Goal: Task Accomplishment & Management: Use online tool/utility

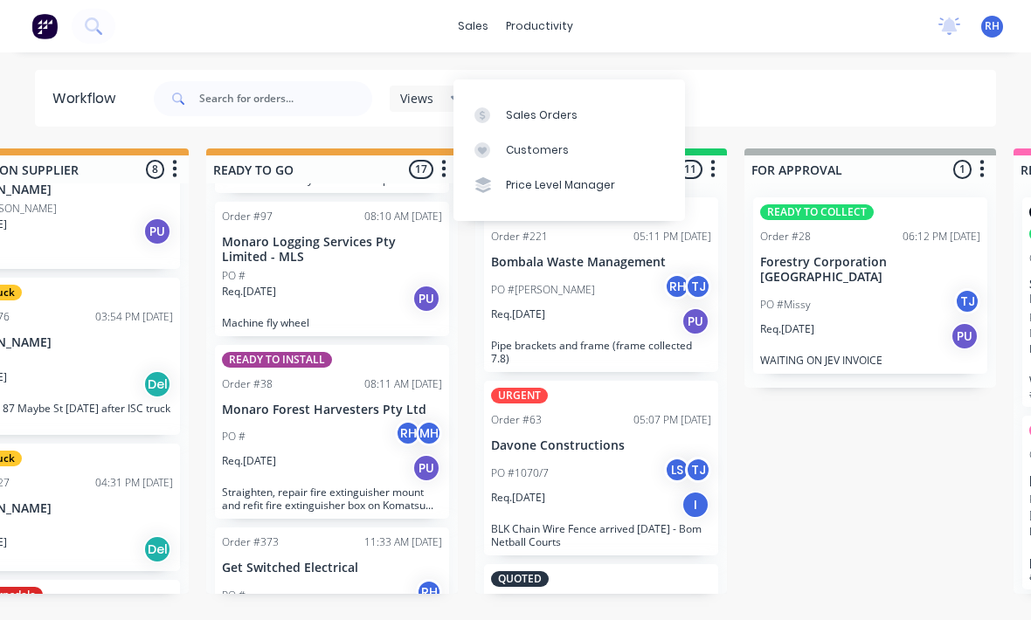
click at [558, 107] on div "Sales Orders" at bounding box center [542, 115] width 72 height 16
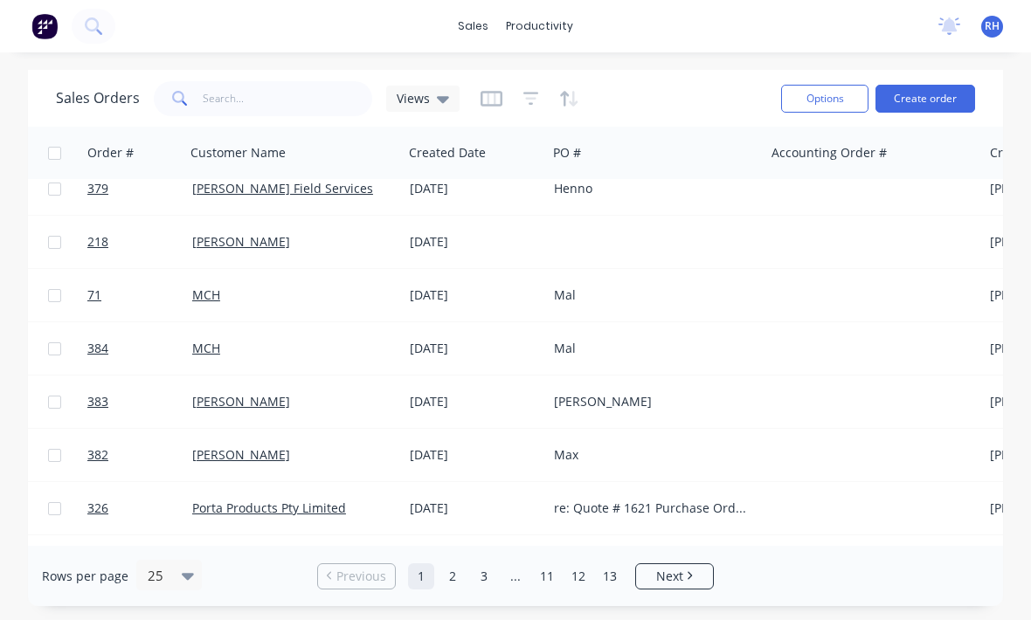
scroll to position [839, 6]
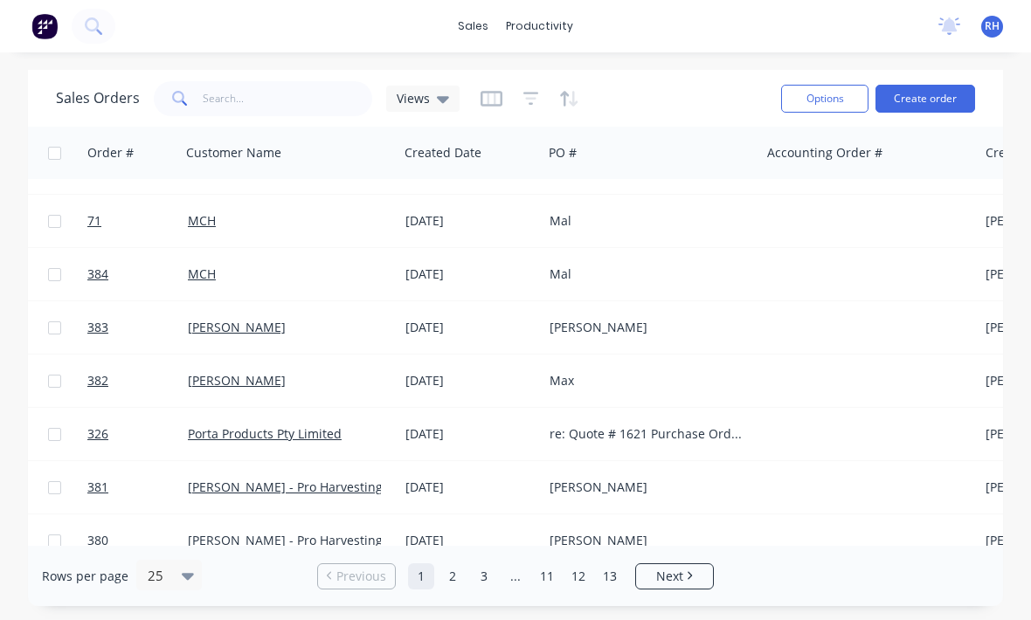
click at [619, 461] on div "[PERSON_NAME]" at bounding box center [651, 487] width 218 height 52
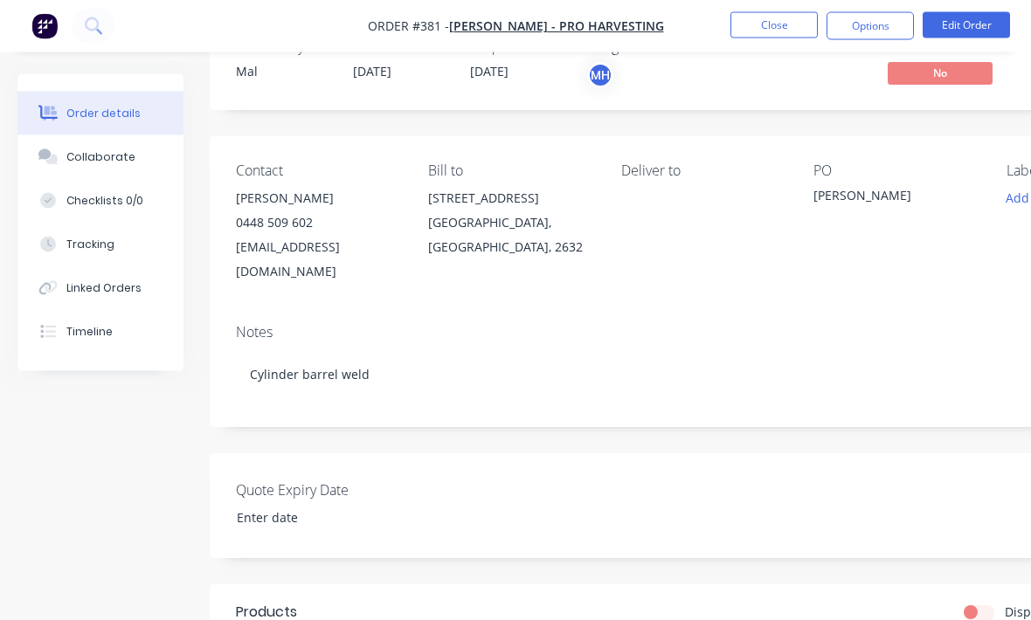
click at [788, 20] on button "Close" at bounding box center [773, 25] width 87 height 26
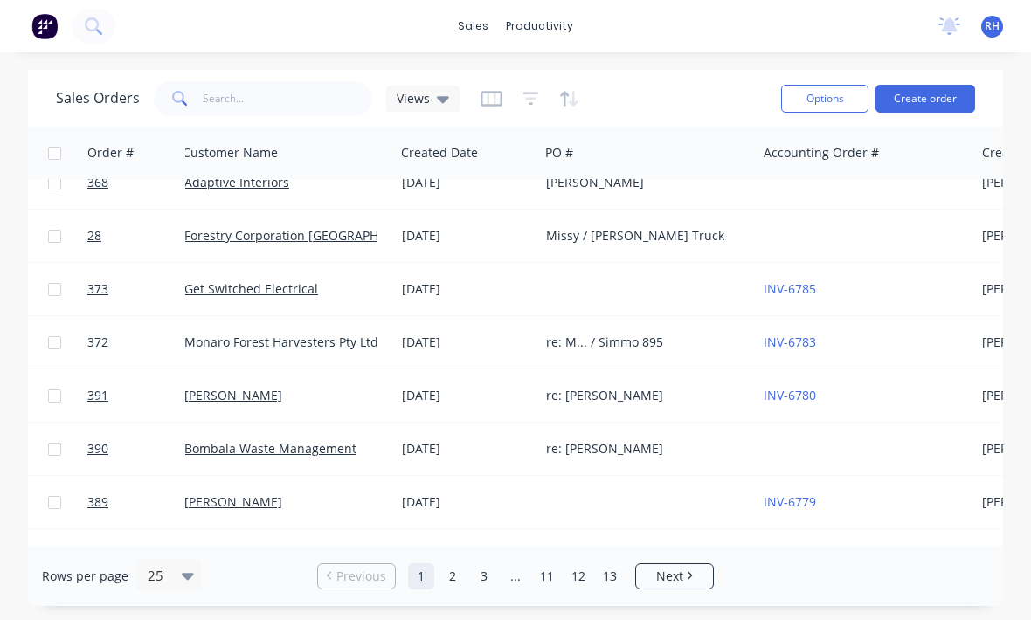
scroll to position [49, 11]
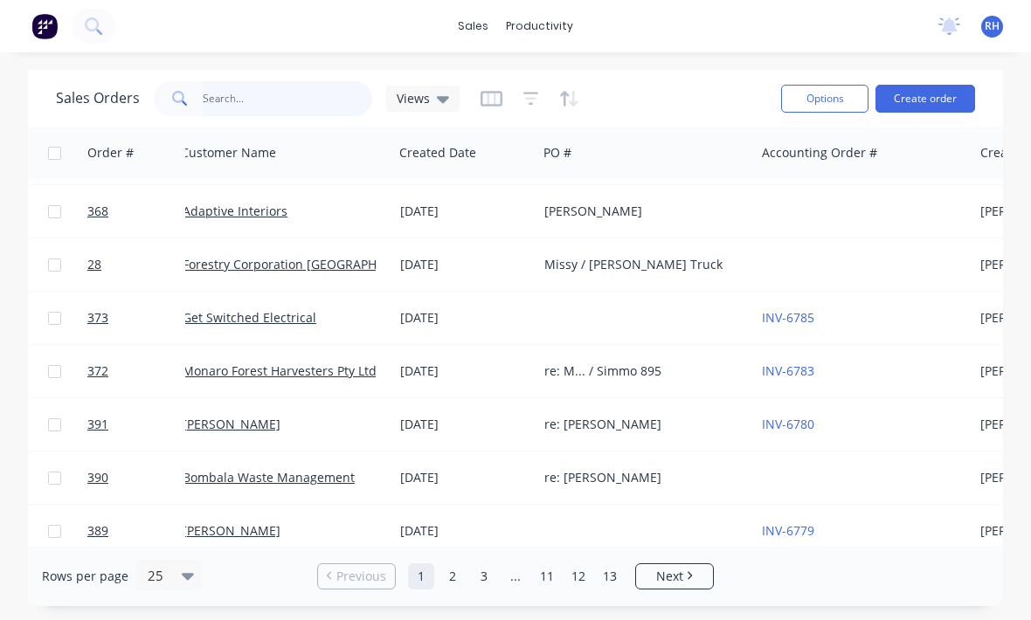
click at [313, 81] on input "text" at bounding box center [288, 98] width 170 height 35
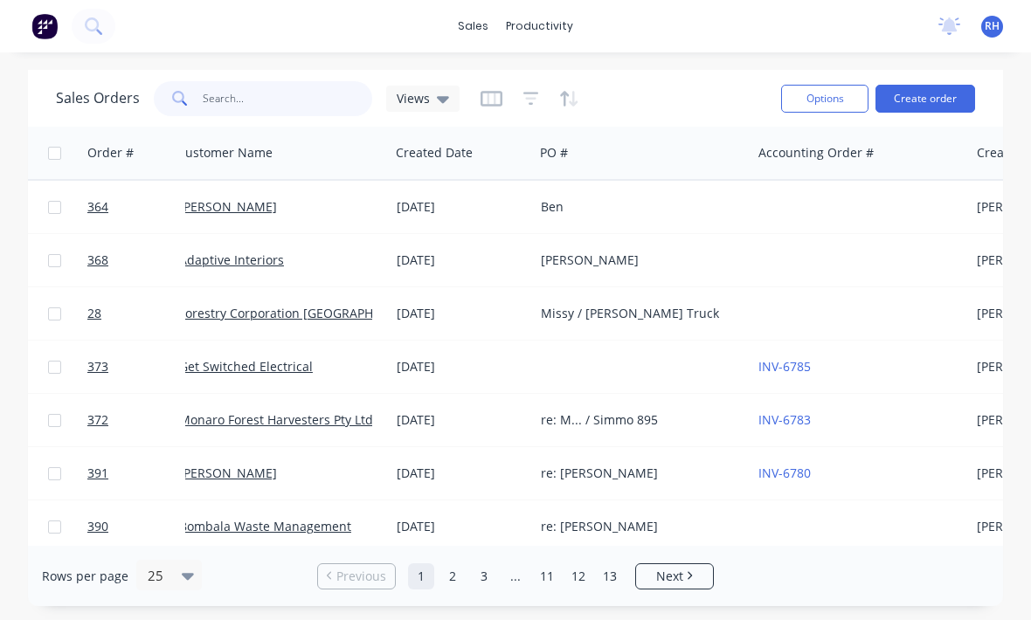
scroll to position [0, 15]
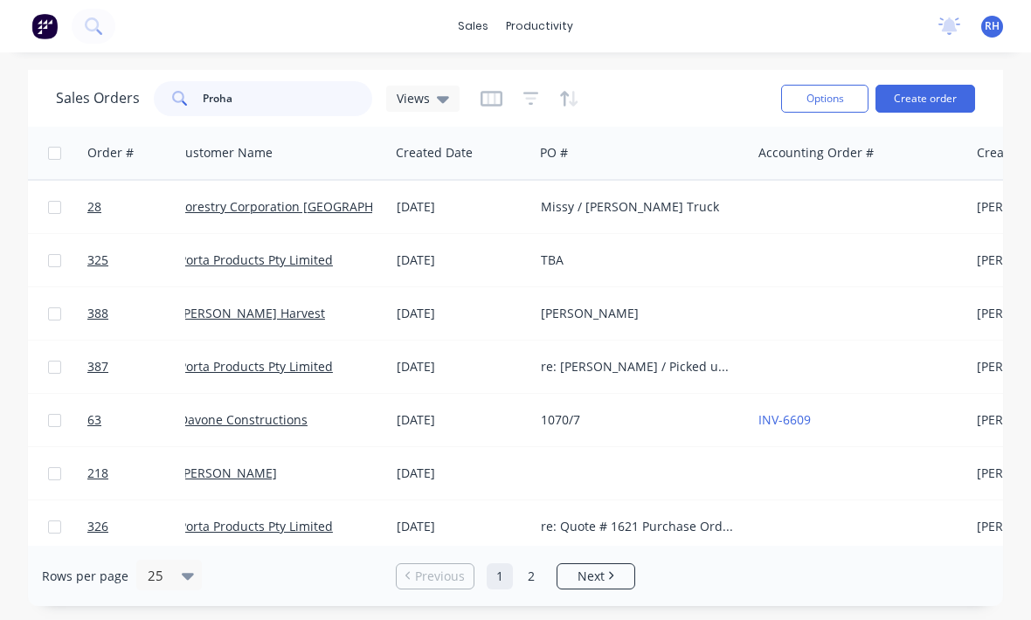
type input "Prohar"
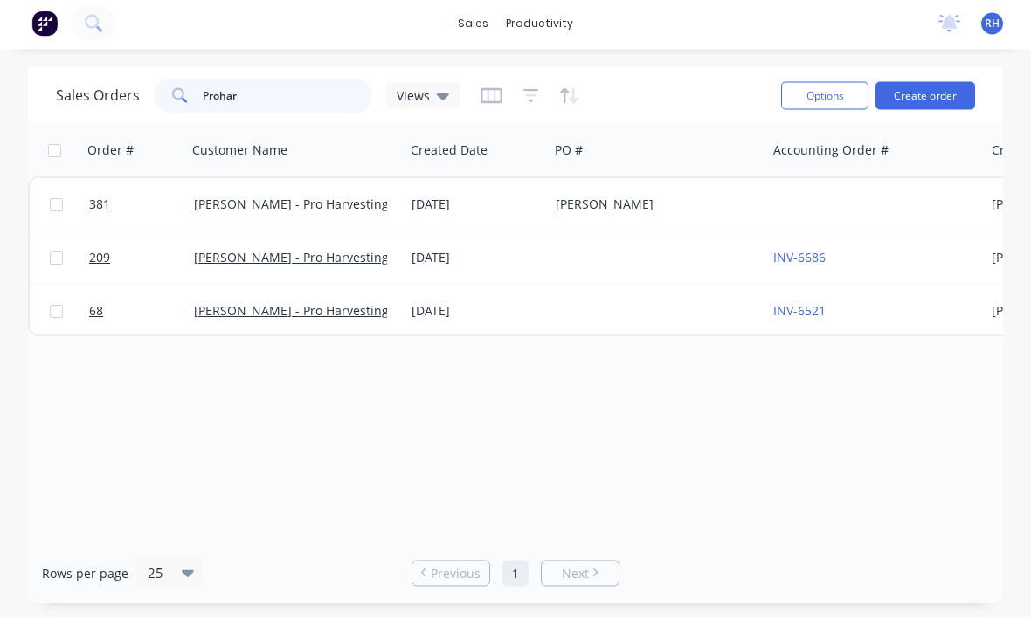
scroll to position [0, 0]
click at [623, 181] on div "[PERSON_NAME]" at bounding box center [658, 207] width 218 height 52
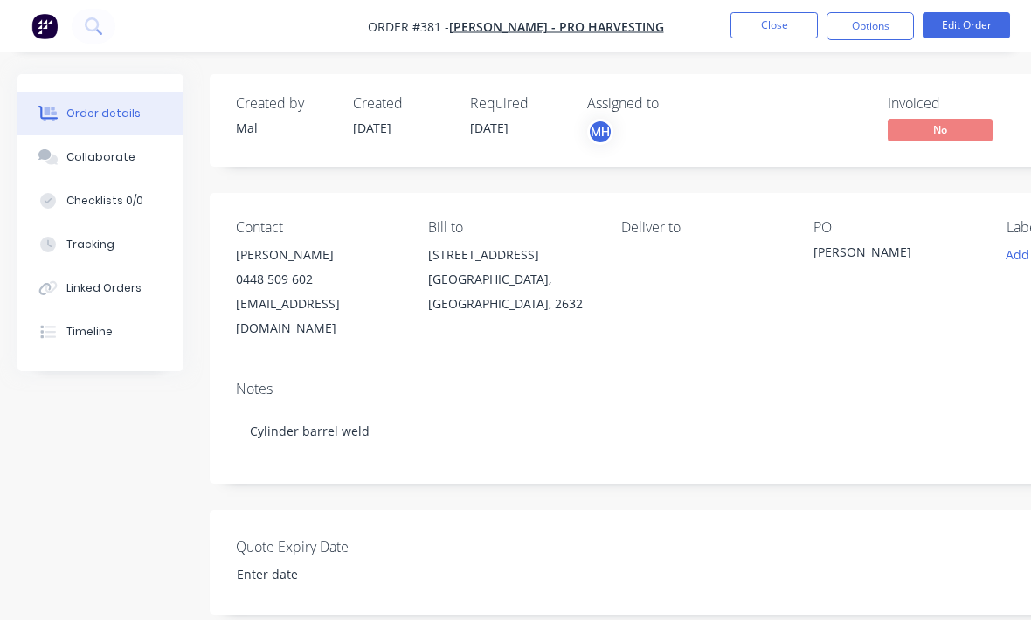
click at [772, 37] on button "Close" at bounding box center [773, 25] width 87 height 26
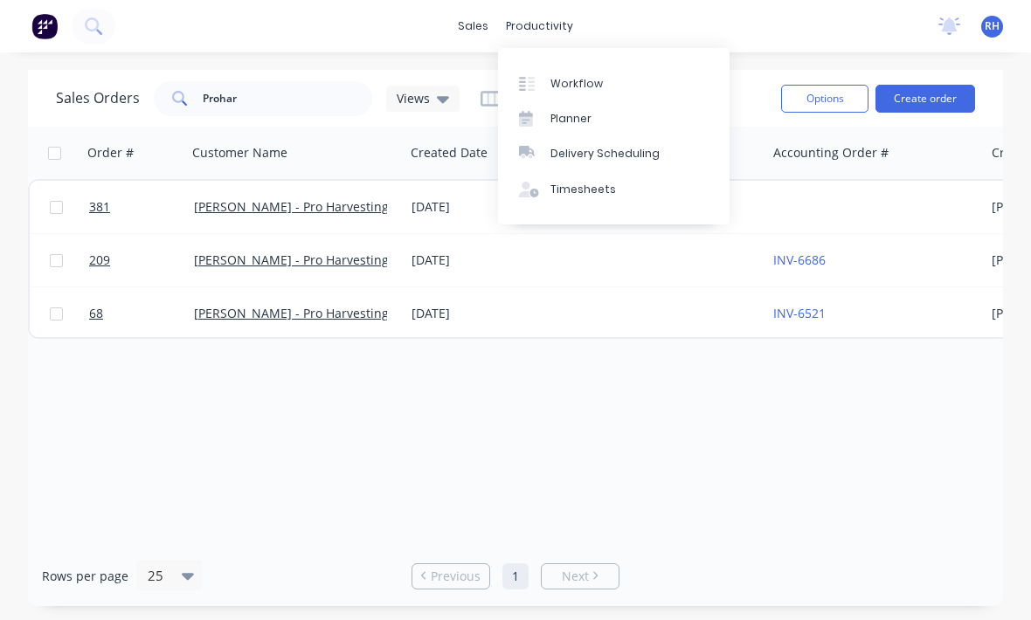
click at [601, 95] on link "Workflow" at bounding box center [613, 83] width 231 height 35
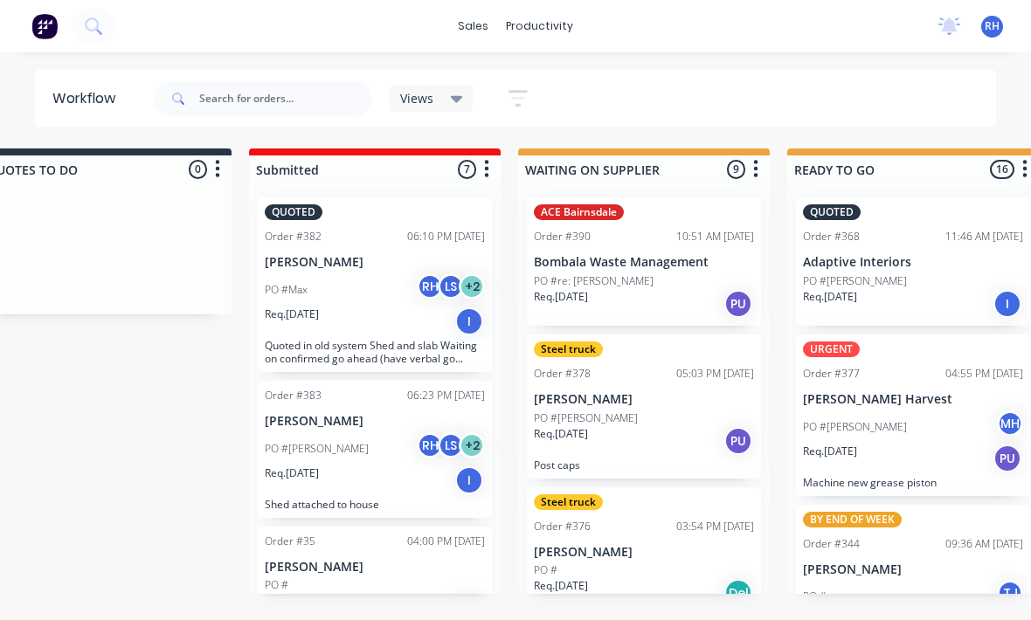
scroll to position [0, 62]
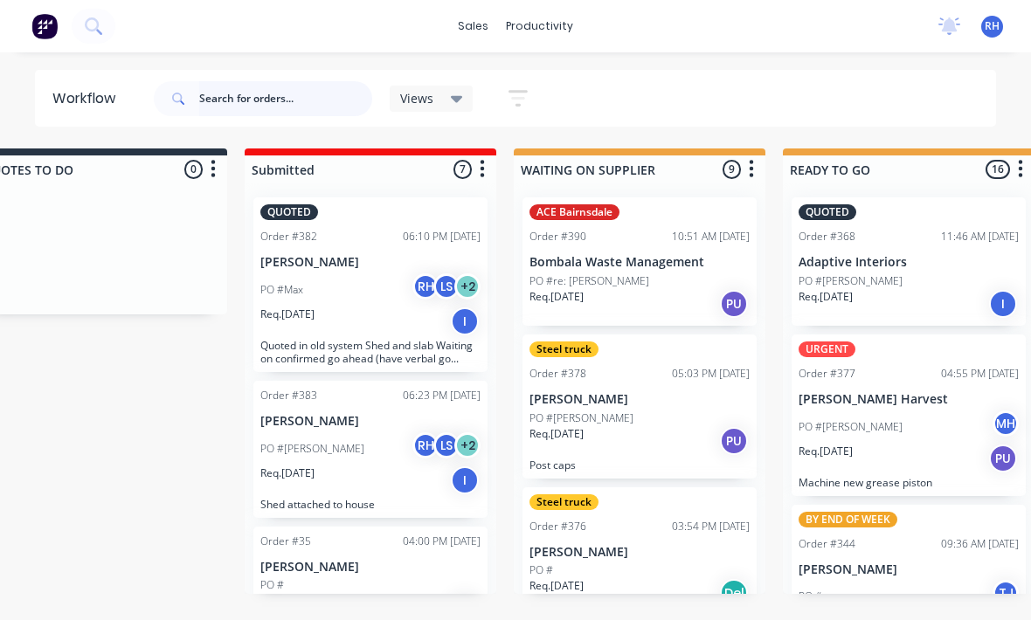
click at [251, 110] on input "text" at bounding box center [285, 98] width 173 height 35
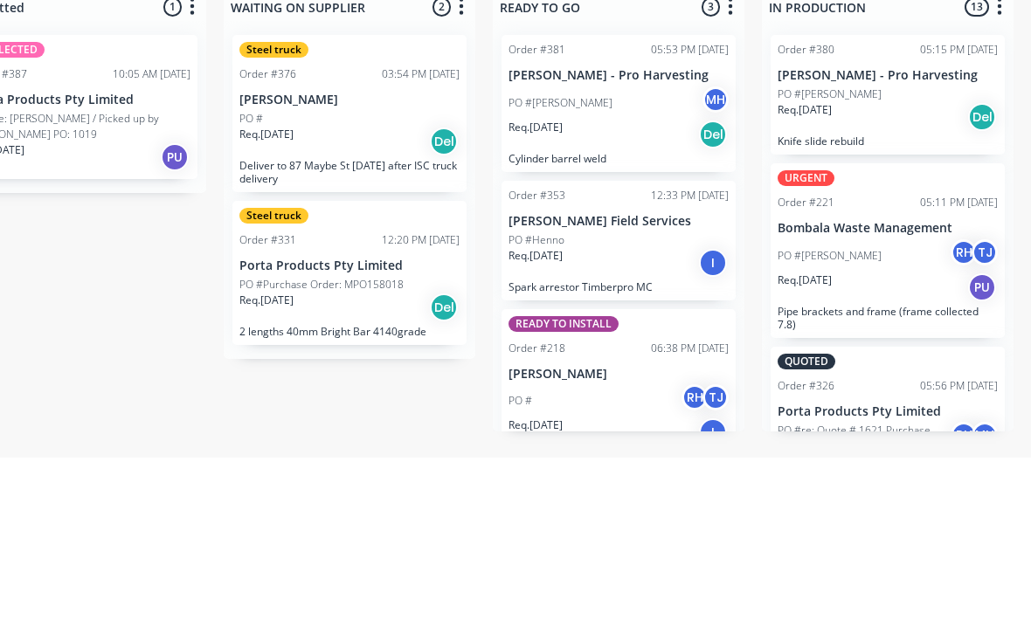
scroll to position [0, 354]
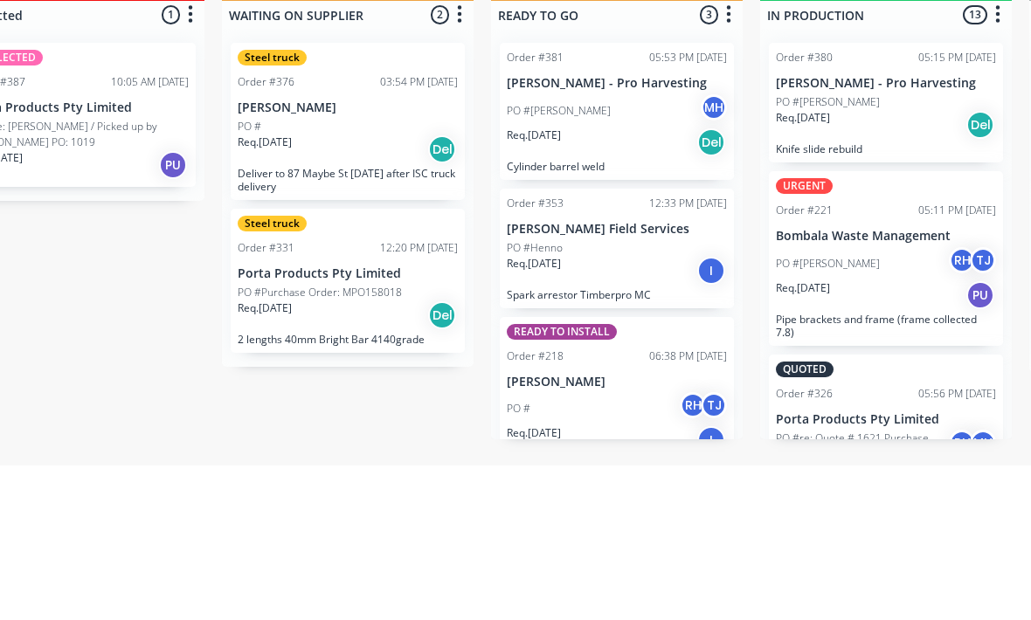
type input "Pro"
click at [867, 265] on div "Req. [DATE] Del" at bounding box center [886, 280] width 220 height 30
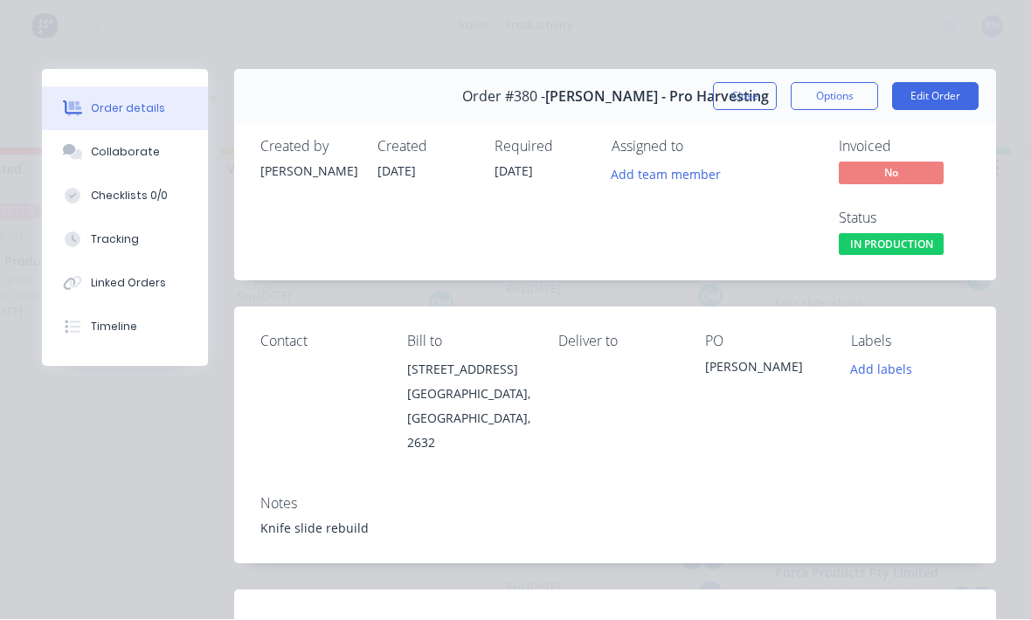
scroll to position [0, 0]
click at [140, 236] on button "Tracking" at bounding box center [125, 240] width 166 height 44
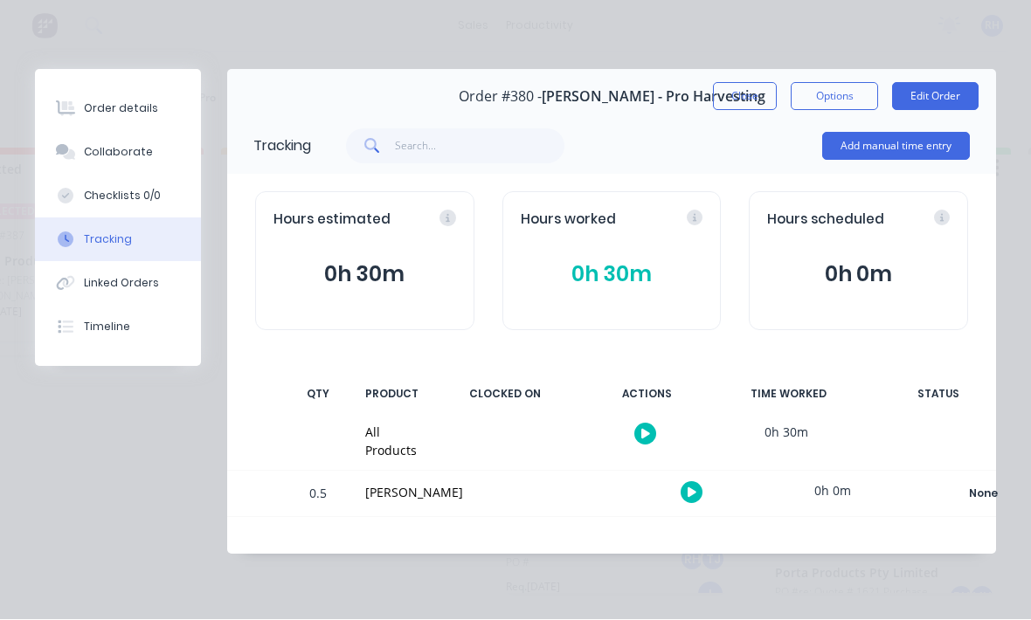
click at [927, 154] on button "Add manual time entry" at bounding box center [896, 147] width 148 height 28
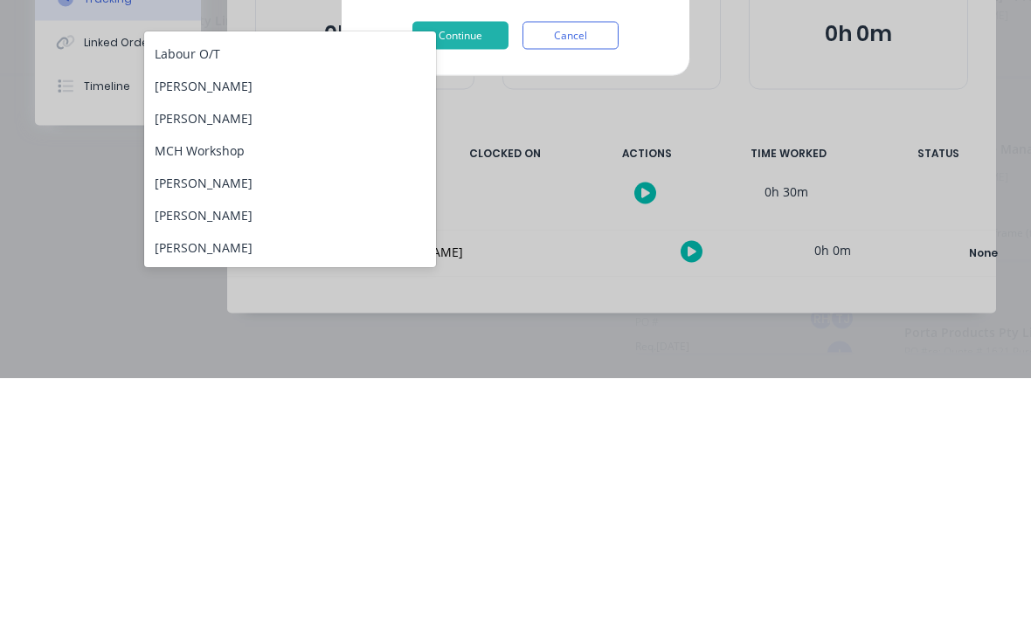
scroll to position [94, 0]
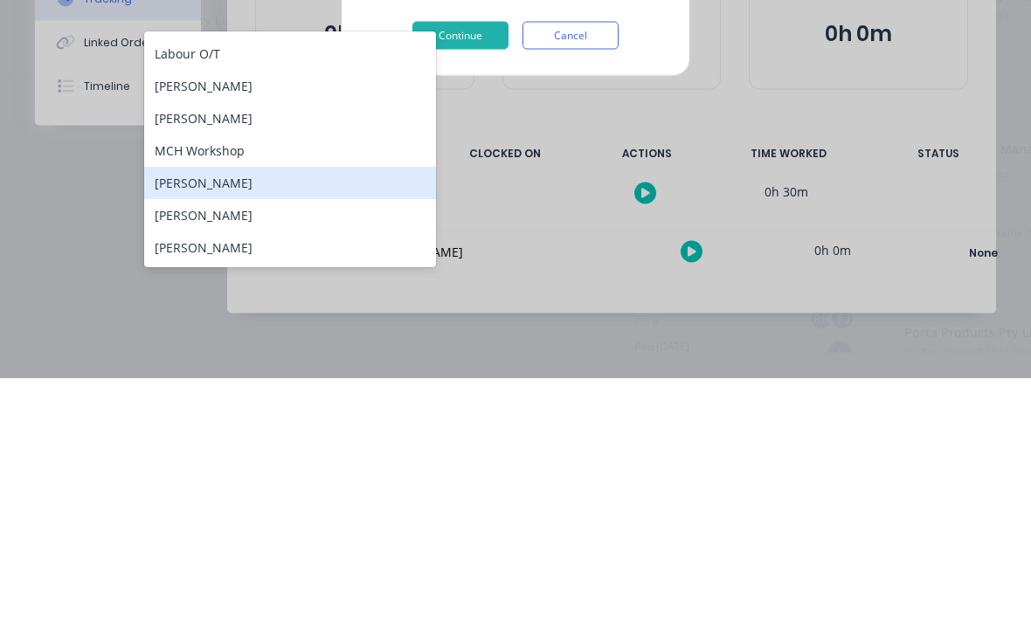
click at [282, 409] on div "[PERSON_NAME]" at bounding box center [290, 425] width 292 height 32
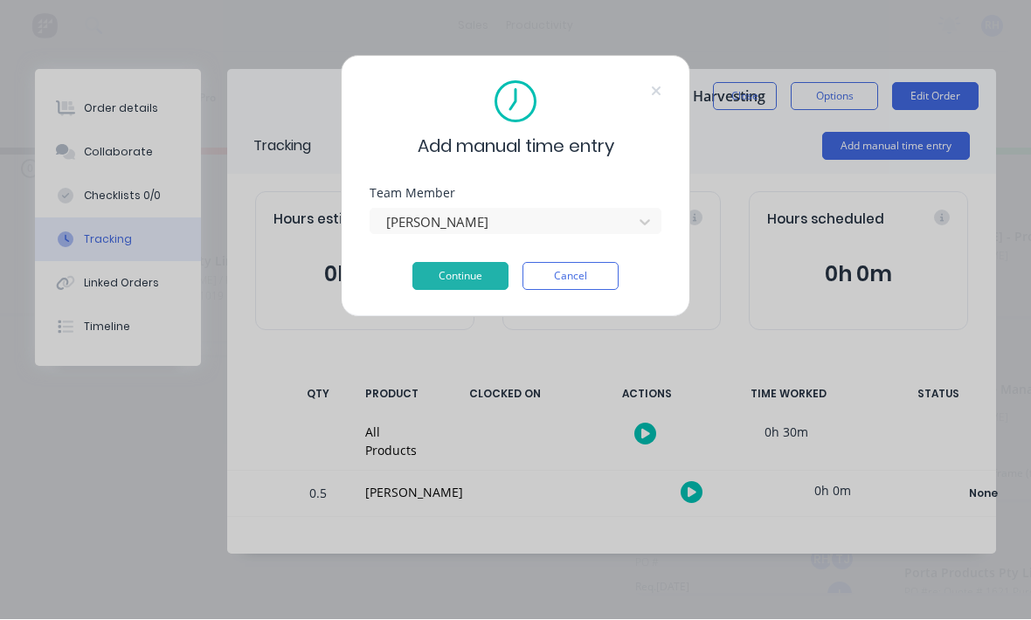
click at [463, 282] on button "Continue" at bounding box center [460, 277] width 96 height 28
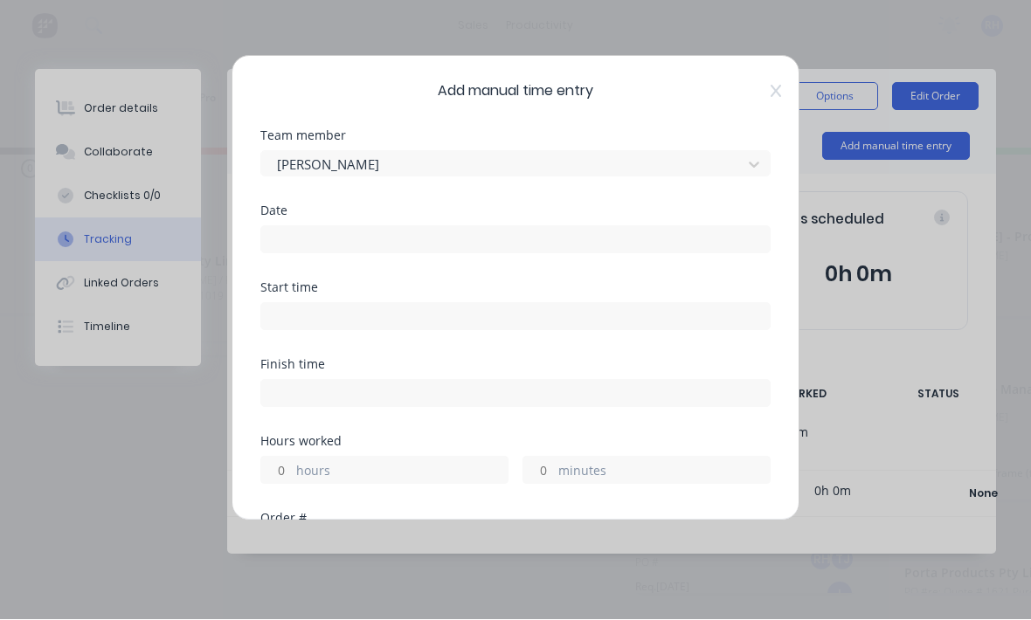
click at [508, 240] on input at bounding box center [515, 240] width 508 height 26
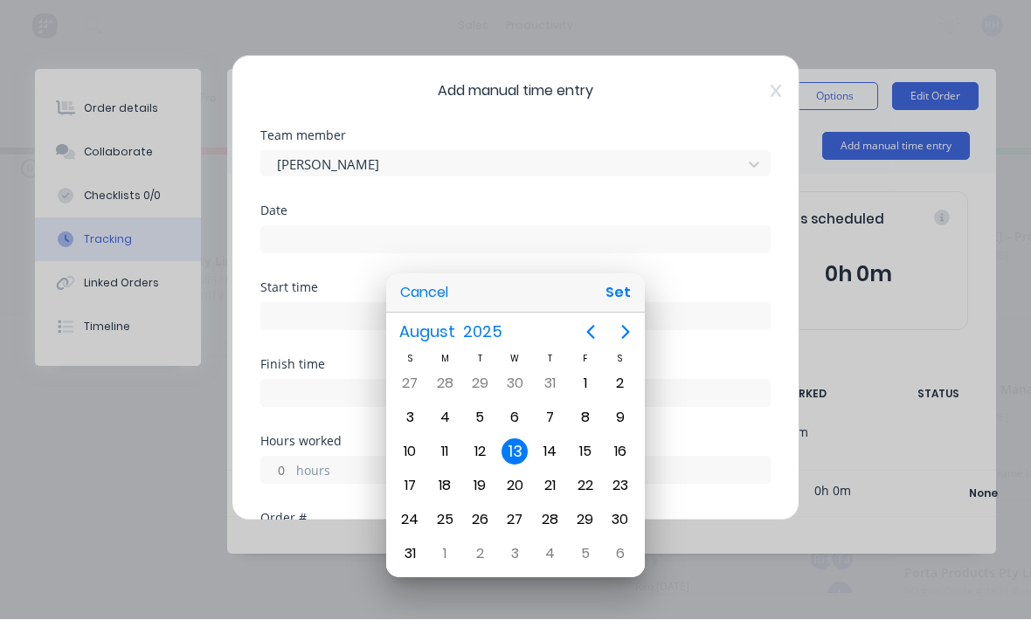
click at [612, 303] on button "Set" at bounding box center [617, 293] width 39 height 31
type input "[DATE]"
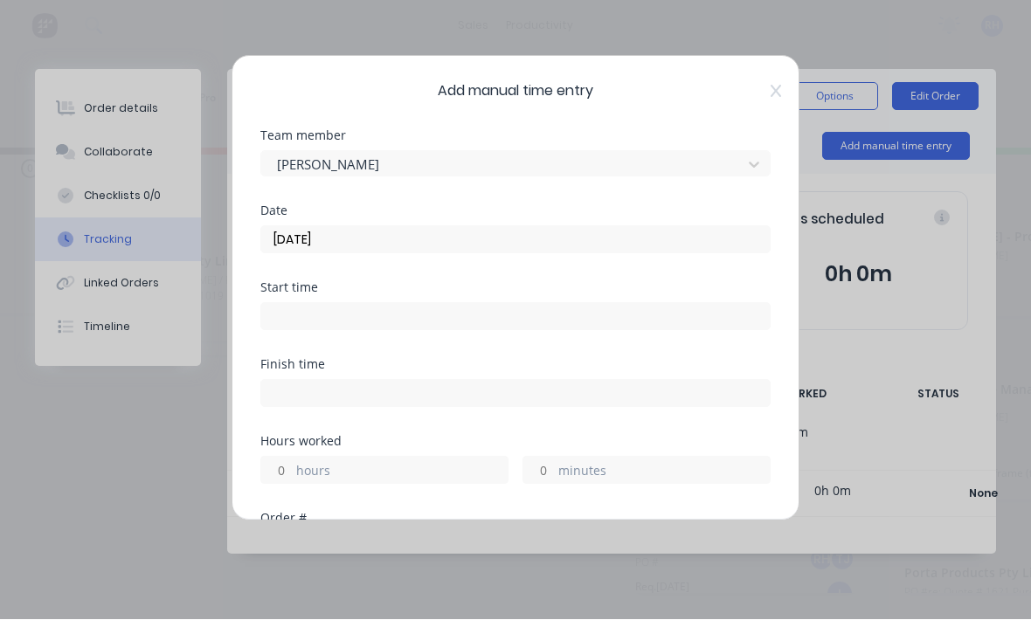
click at [517, 316] on input at bounding box center [515, 317] width 508 height 26
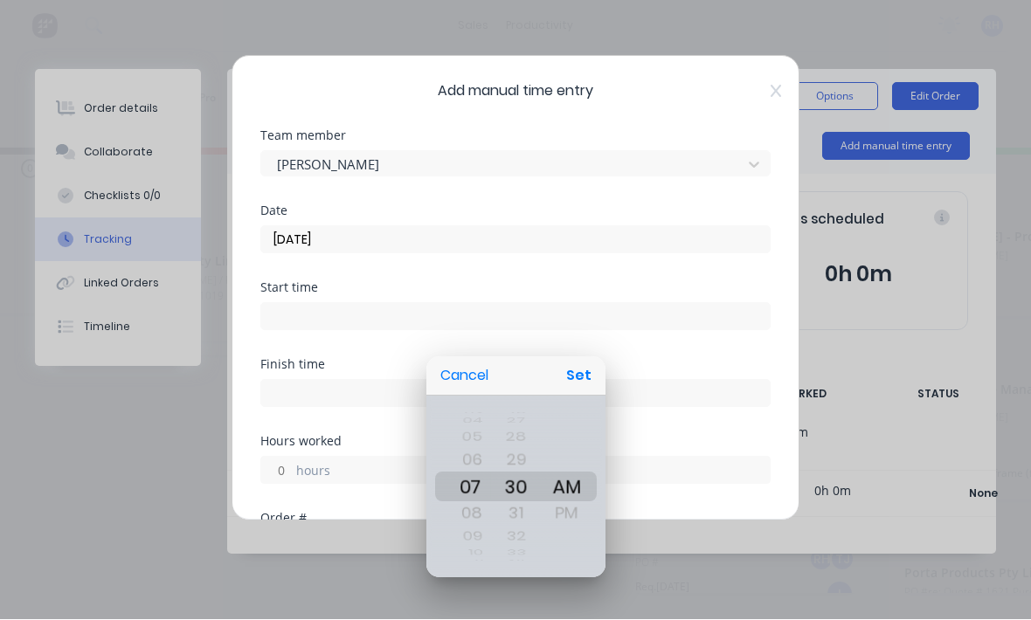
click at [589, 371] on button "Set" at bounding box center [578, 376] width 39 height 31
type input "07:30 AM"
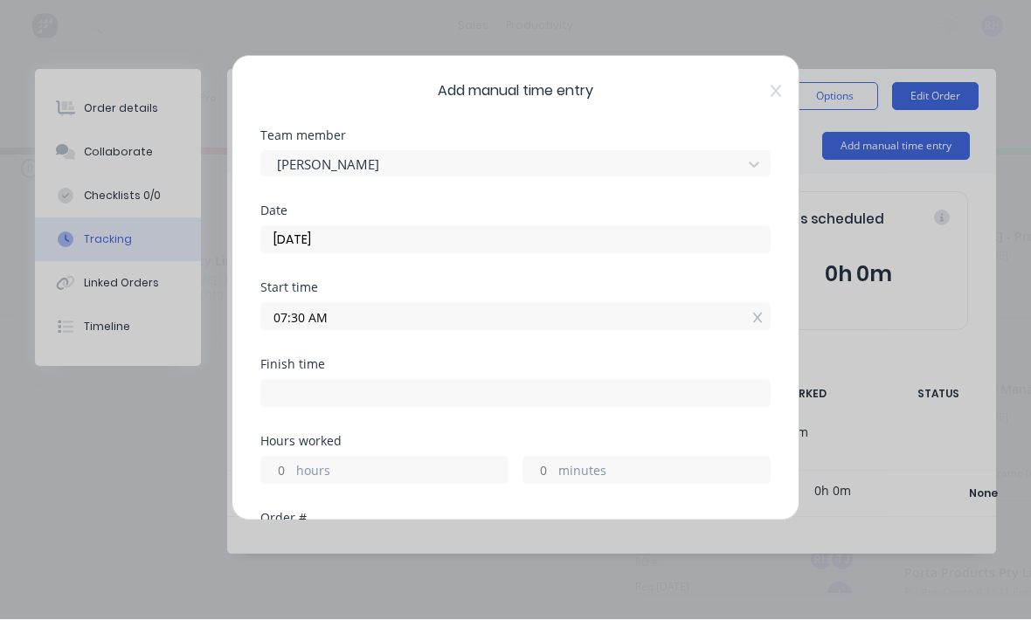
click at [446, 468] on label "hours" at bounding box center [401, 473] width 211 height 22
click at [292, 468] on input "hours" at bounding box center [276, 471] width 31 height 26
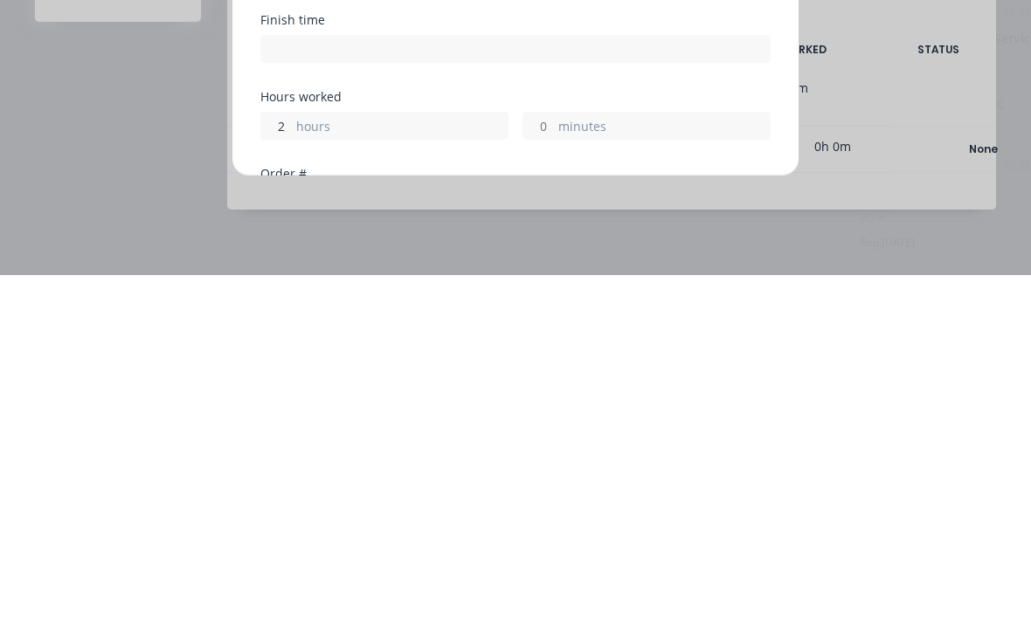
type input "2"
click at [608, 462] on label "minutes" at bounding box center [663, 473] width 211 height 22
click at [554, 458] on input "minutes" at bounding box center [538, 471] width 31 height 26
type input "09:30 AM"
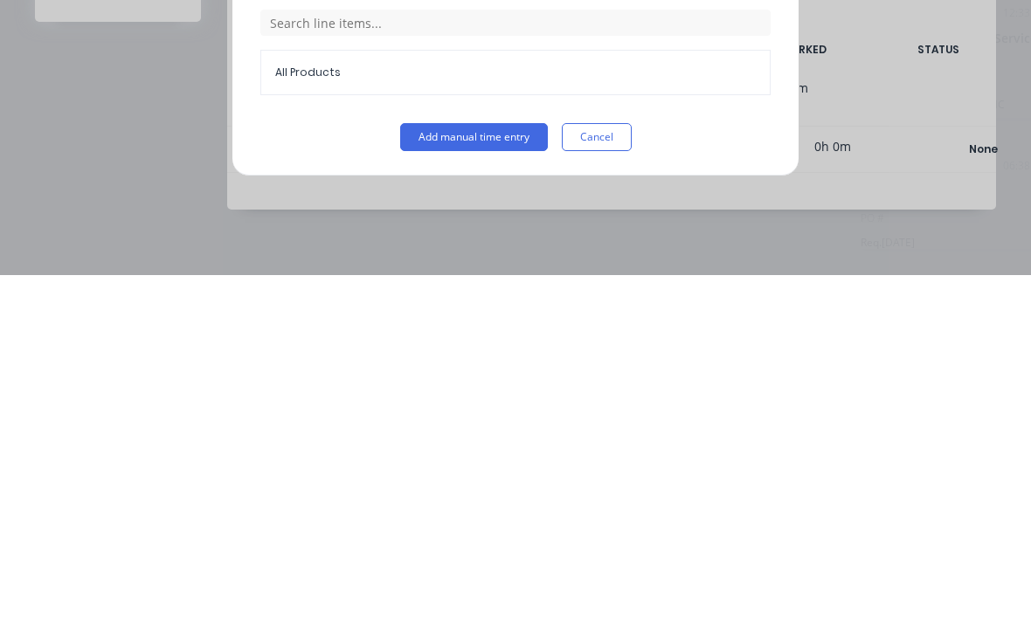
scroll to position [471, 0]
type input "45"
click at [490, 468] on button "Add manual time entry" at bounding box center [474, 482] width 148 height 28
type input "10:15 AM"
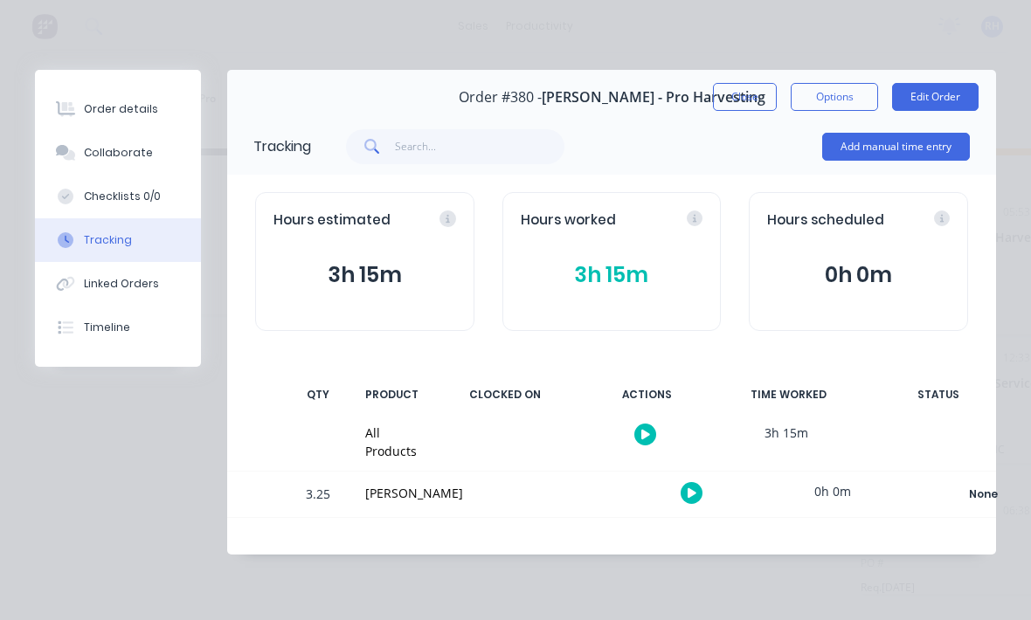
click at [745, 105] on button "Close" at bounding box center [745, 97] width 64 height 28
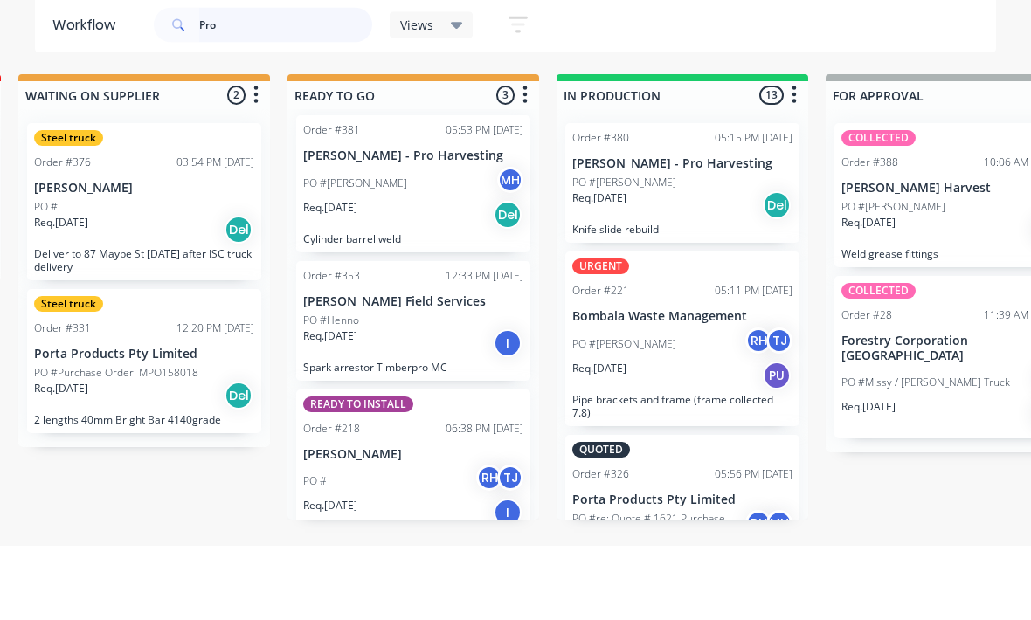
scroll to position [6, 0]
click at [721, 265] on div "Req. [DATE] Del" at bounding box center [682, 280] width 220 height 30
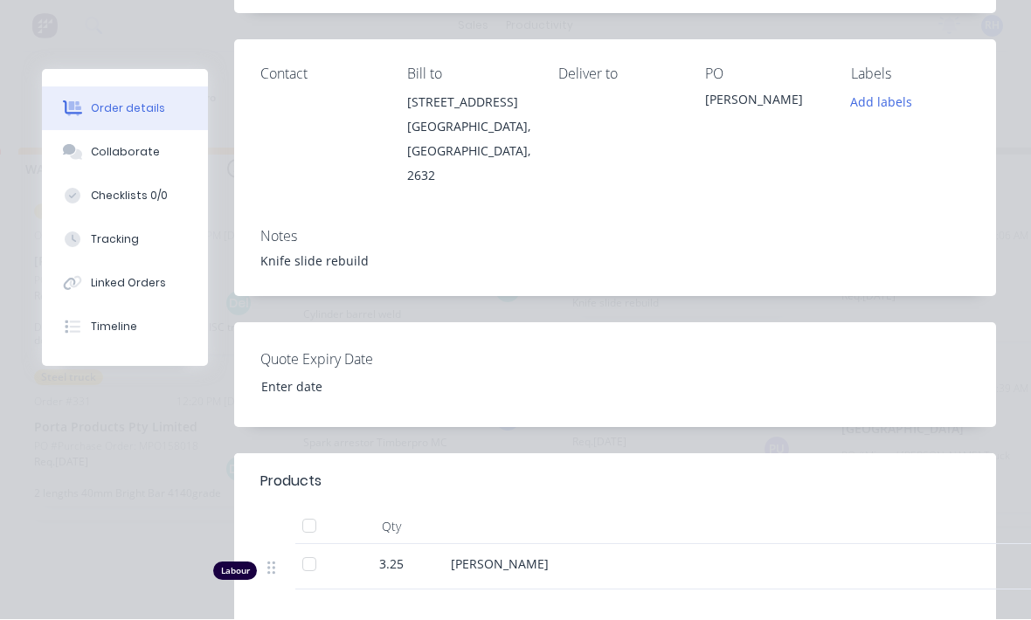
scroll to position [234, 0]
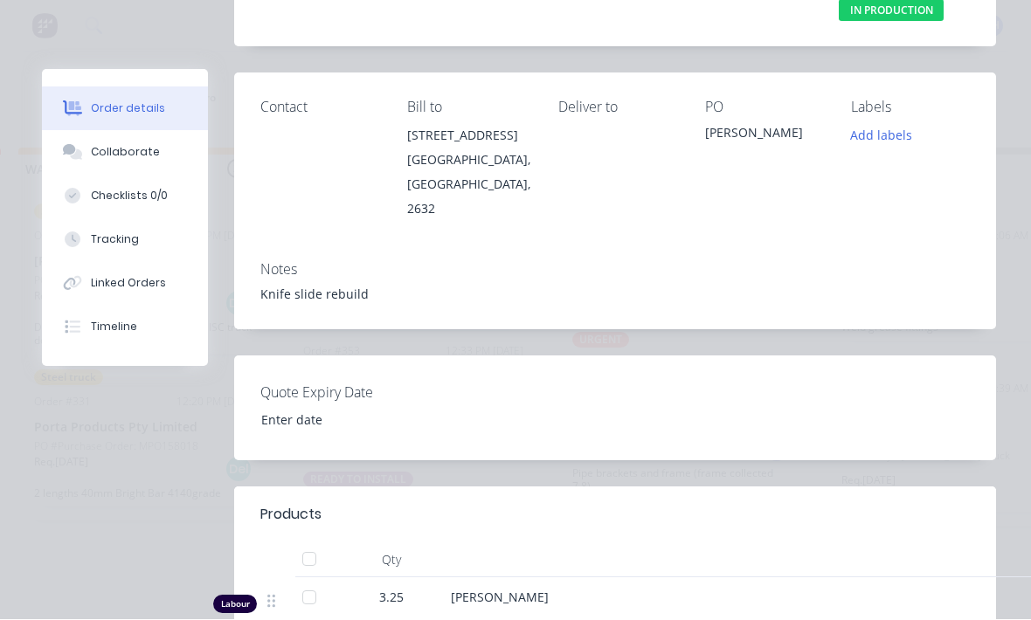
click at [147, 116] on button "Order details" at bounding box center [125, 109] width 166 height 44
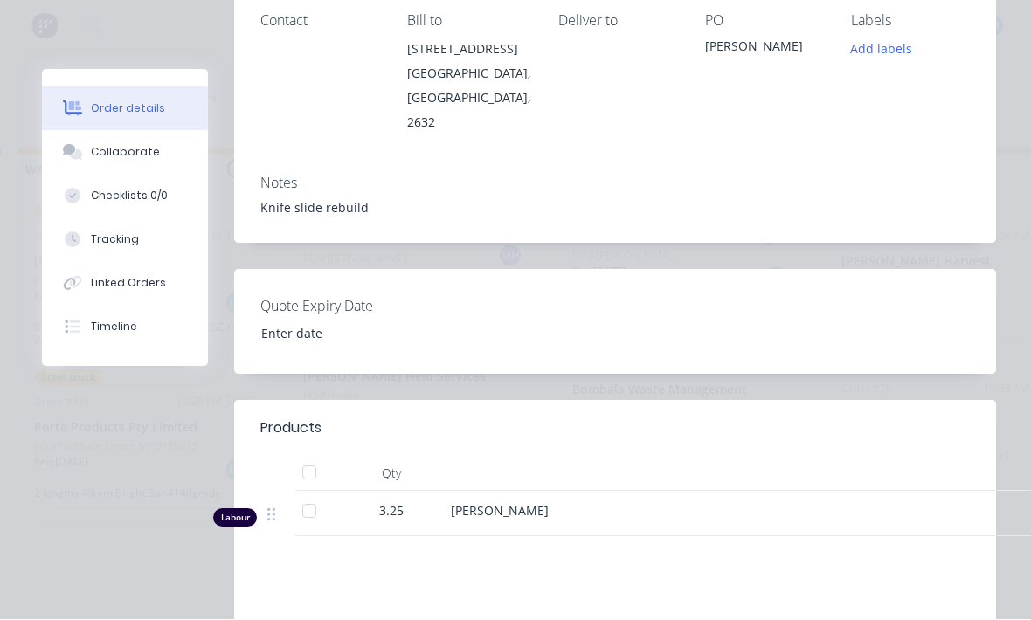
scroll to position [320, 0]
click at [478, 458] on div at bounding box center [793, 475] width 699 height 35
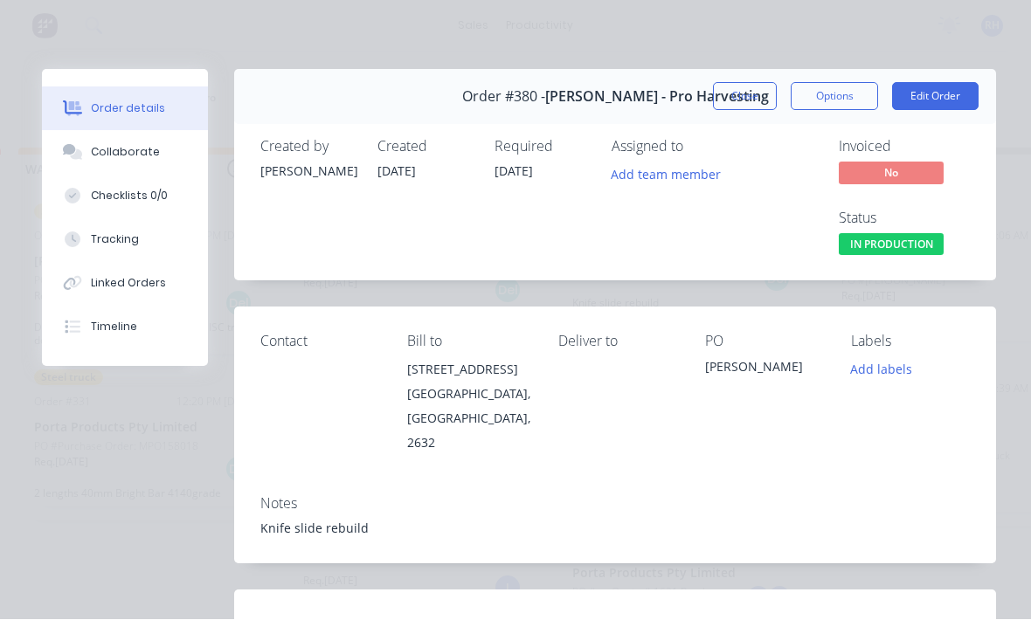
scroll to position [0, 0]
click at [929, 95] on button "Edit Order" at bounding box center [935, 97] width 86 height 28
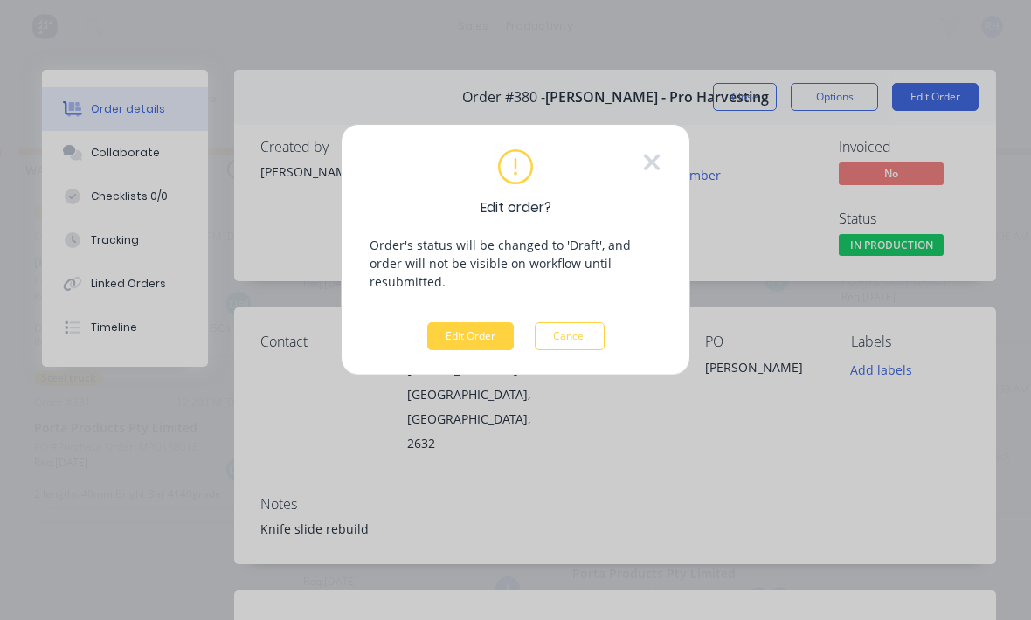
click at [491, 322] on button "Edit Order" at bounding box center [470, 336] width 86 height 28
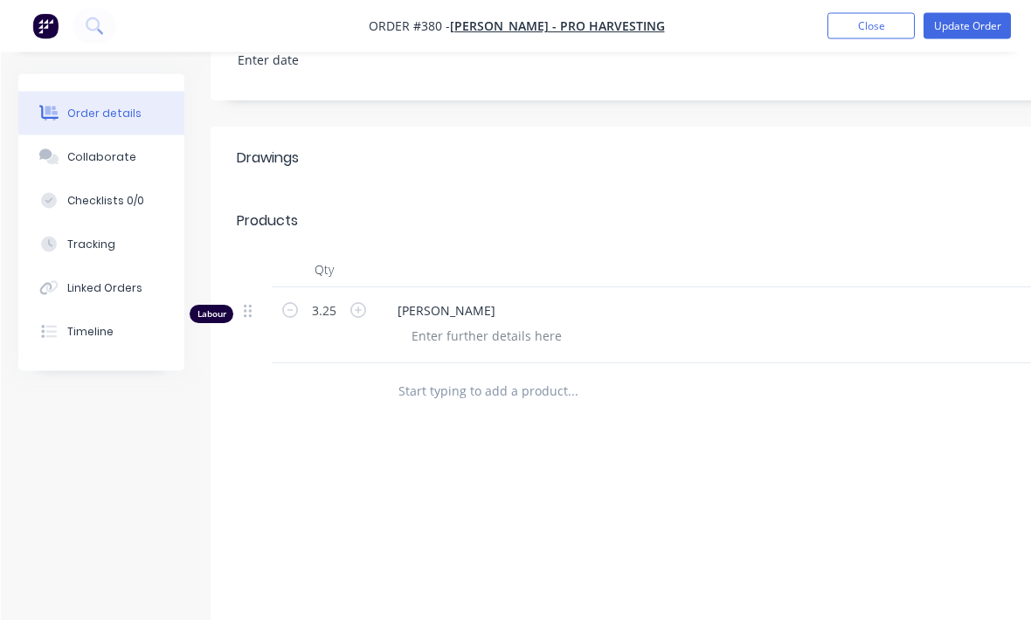
scroll to position [519, 0]
click at [402, 207] on div "Products" at bounding box center [335, 220] width 198 height 28
click at [405, 222] on header "Products Add product" at bounding box center [703, 220] width 987 height 63
click at [371, 252] on div "Qty" at bounding box center [323, 269] width 105 height 35
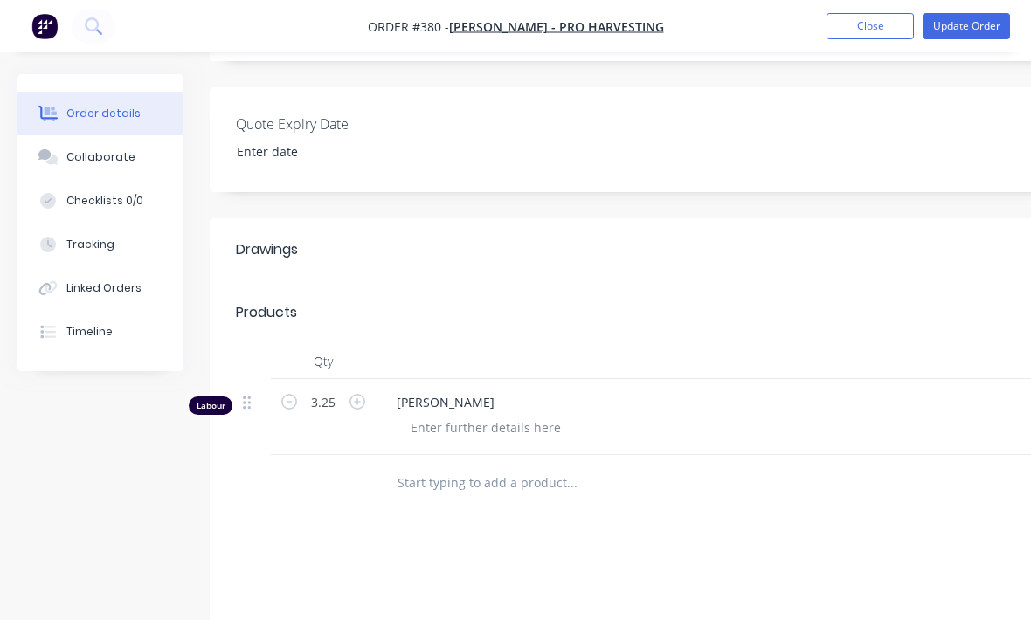
scroll to position [386, 0]
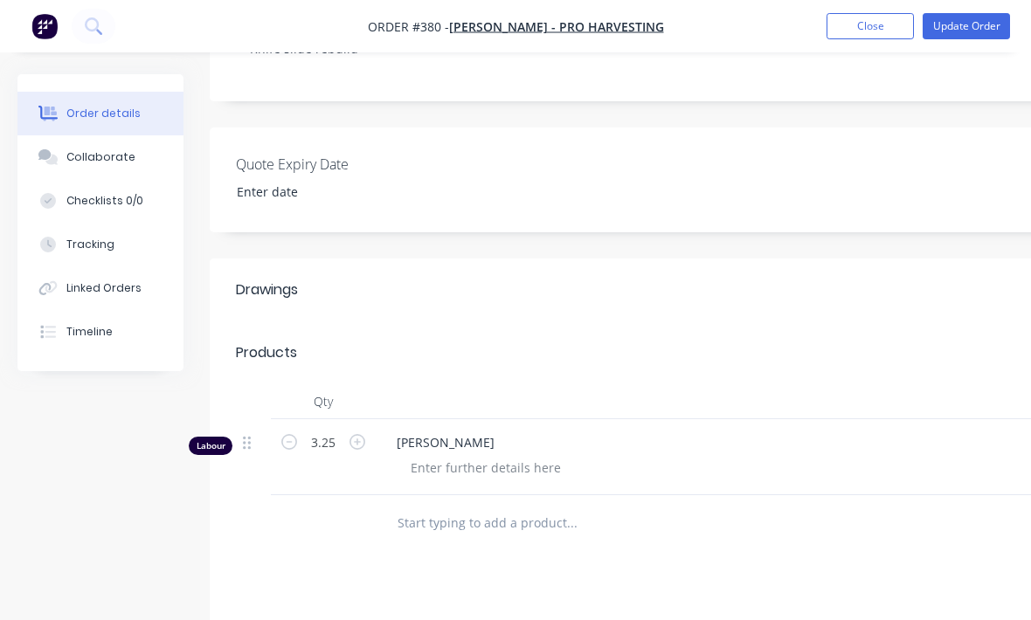
click at [267, 342] on div "Products" at bounding box center [266, 352] width 61 height 21
click at [280, 280] on div "Drawings" at bounding box center [267, 290] width 62 height 21
click at [280, 342] on div "Products" at bounding box center [266, 352] width 61 height 21
click at [378, 384] on div at bounding box center [725, 401] width 699 height 35
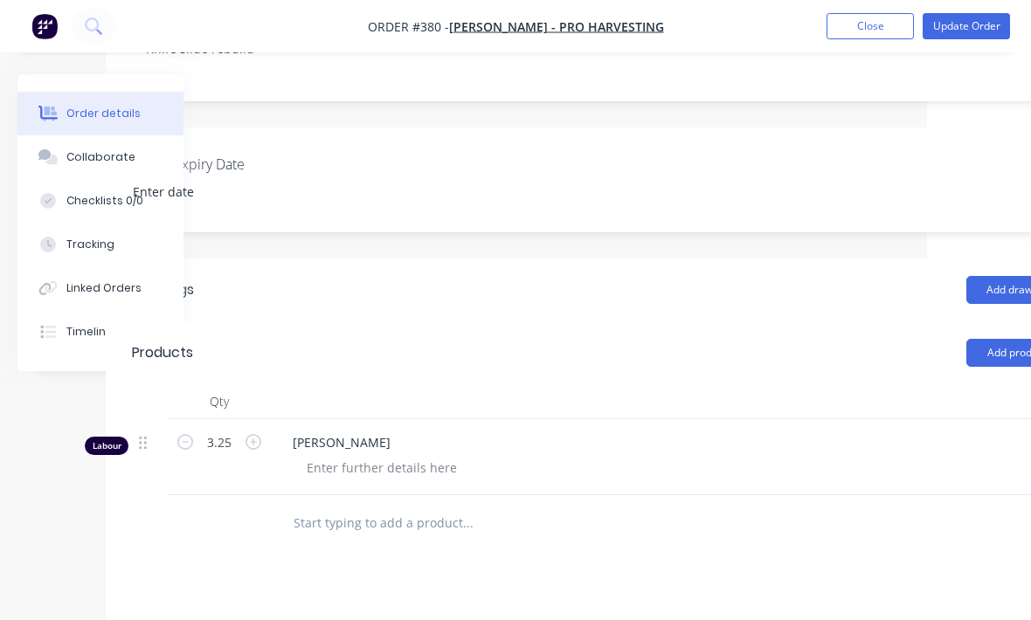
scroll to position [386, 183]
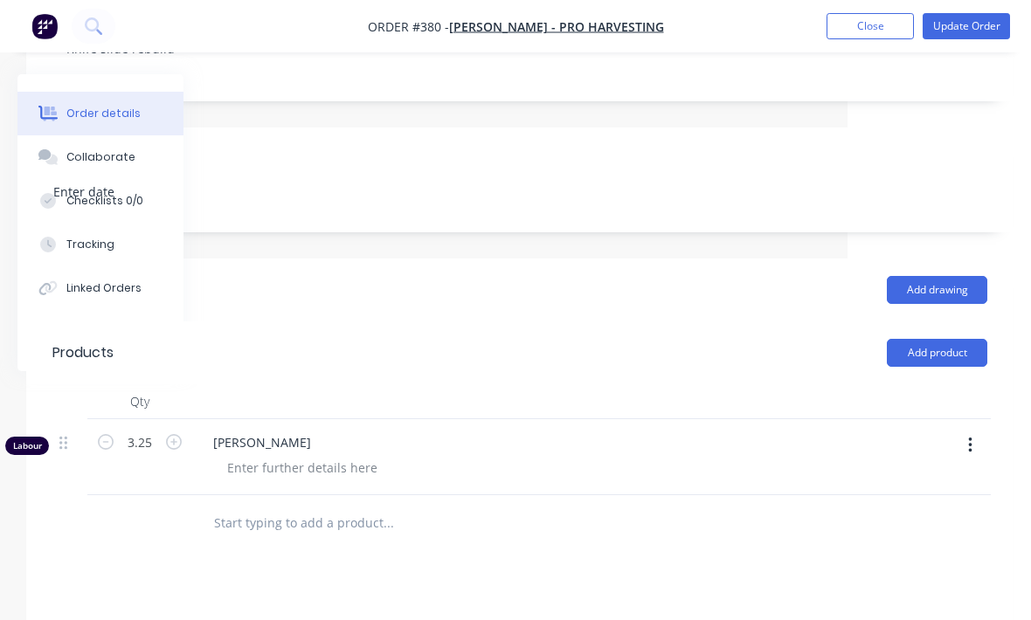
click at [926, 339] on button "Add product" at bounding box center [937, 353] width 100 height 28
click at [740, 384] on div at bounding box center [541, 401] width 699 height 35
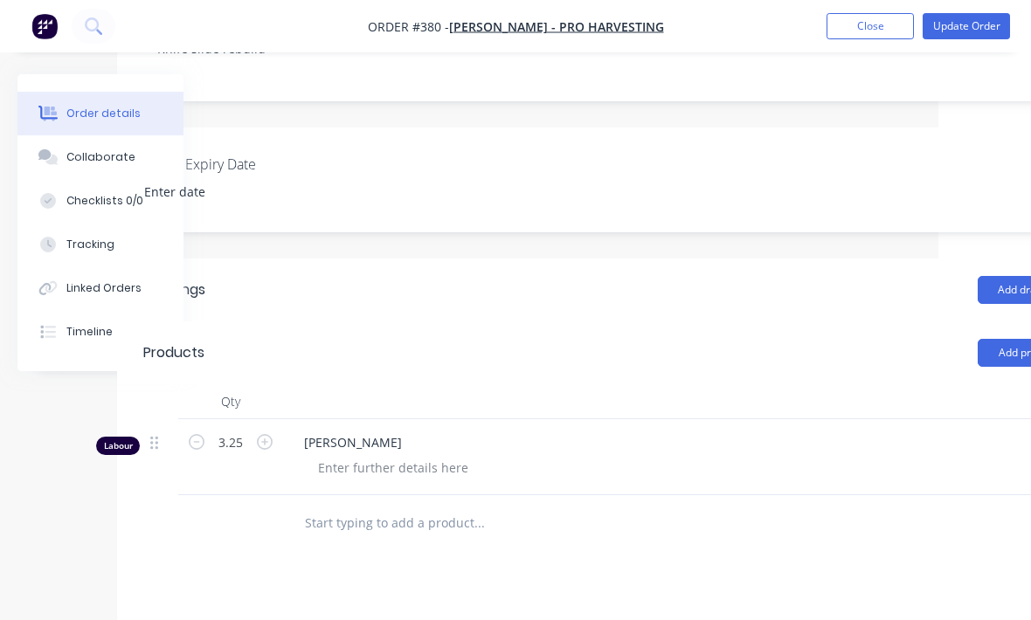
scroll to position [386, 0]
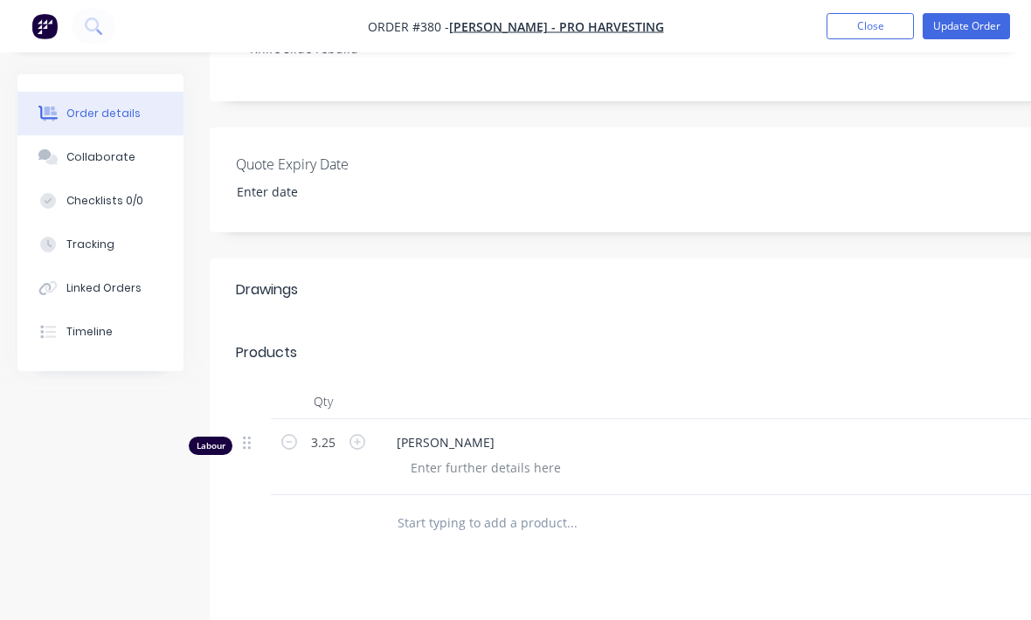
click at [261, 348] on header "Products Add product" at bounding box center [703, 352] width 987 height 63
click at [357, 384] on div "Qty" at bounding box center [323, 401] width 105 height 35
click at [317, 384] on div "Qty" at bounding box center [323, 401] width 105 height 35
click at [266, 342] on div "Products" at bounding box center [266, 352] width 61 height 21
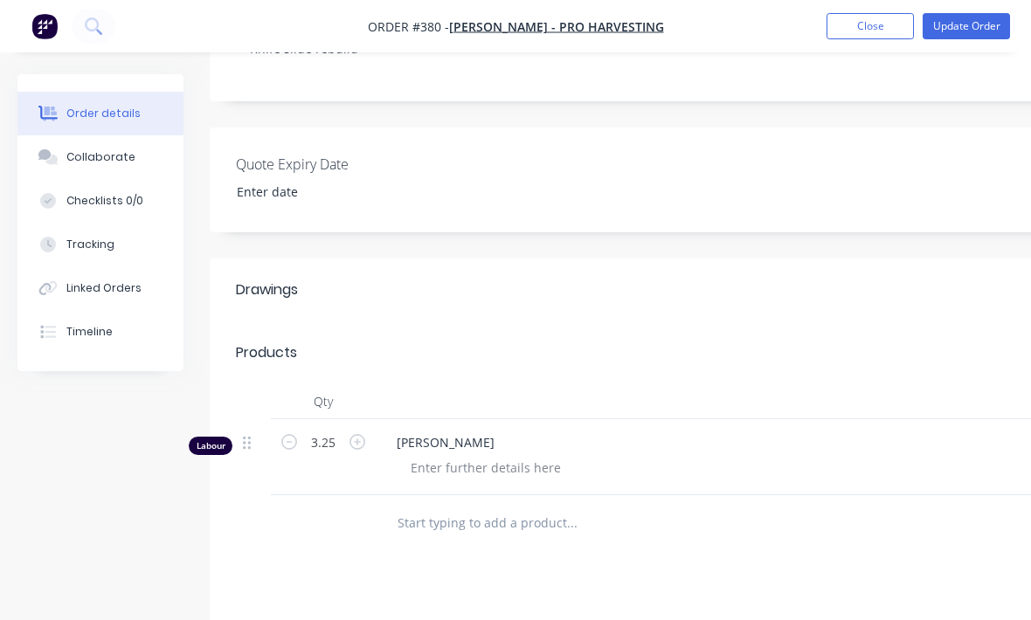
click at [197, 437] on div "Labour" at bounding box center [211, 446] width 44 height 18
click at [214, 437] on div "Labour" at bounding box center [211, 446] width 44 height 18
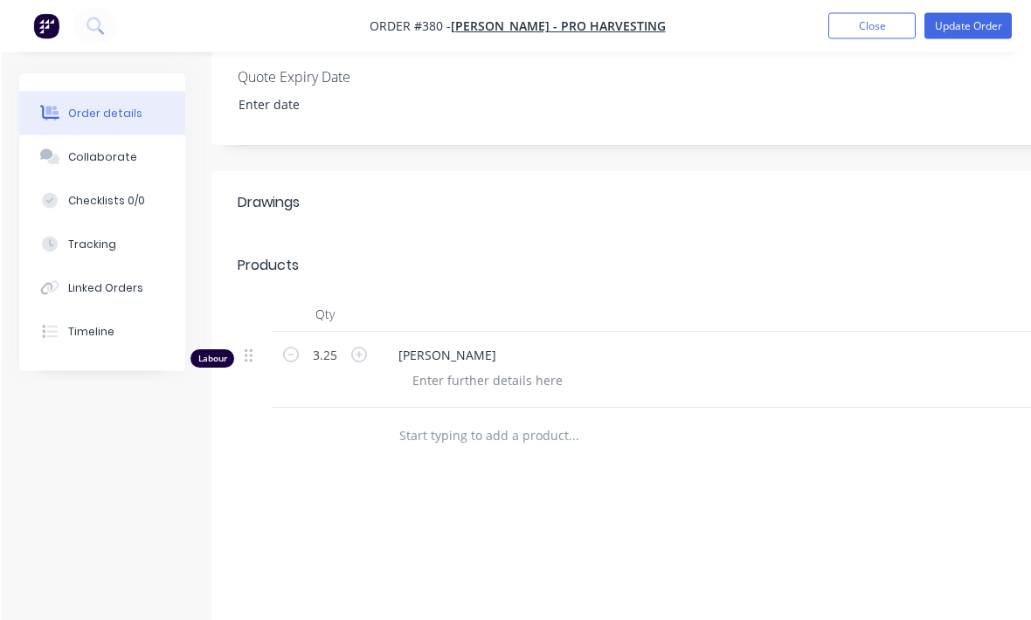
scroll to position [452, 0]
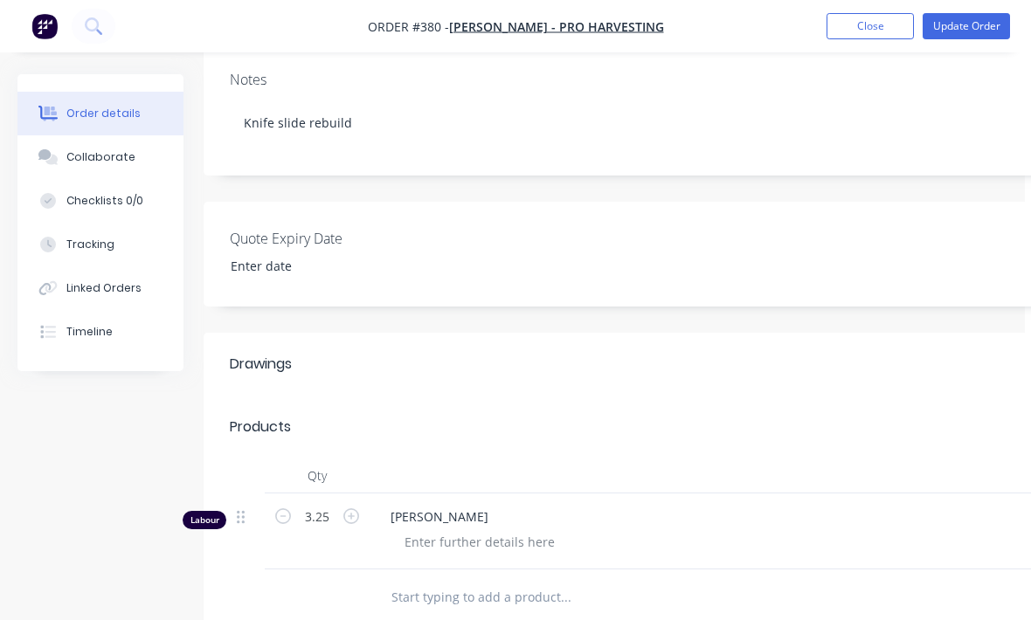
click at [431, 580] on input "text" at bounding box center [564, 597] width 349 height 35
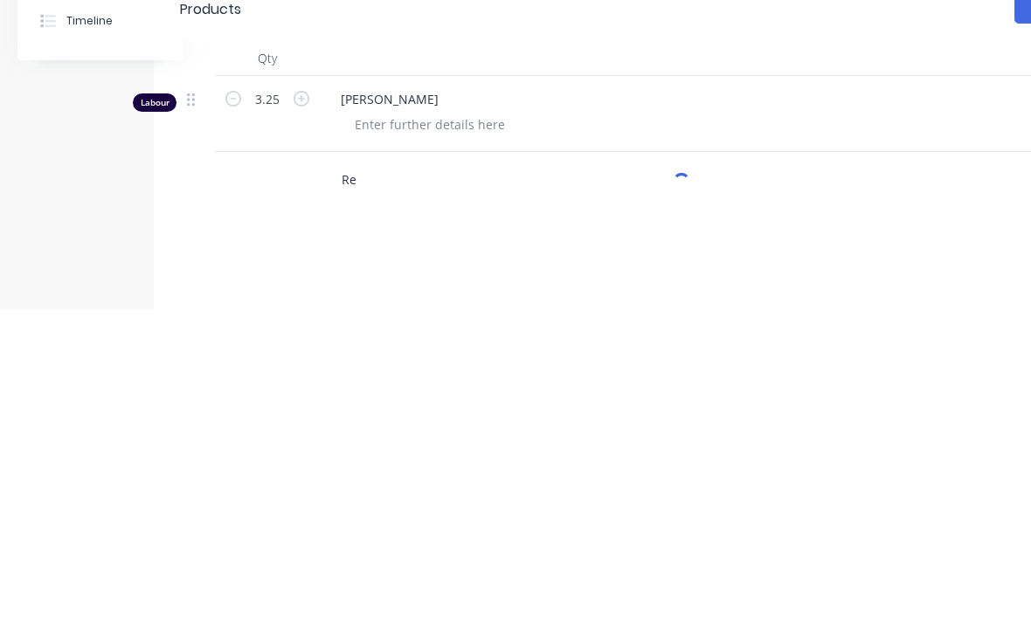
type input "R"
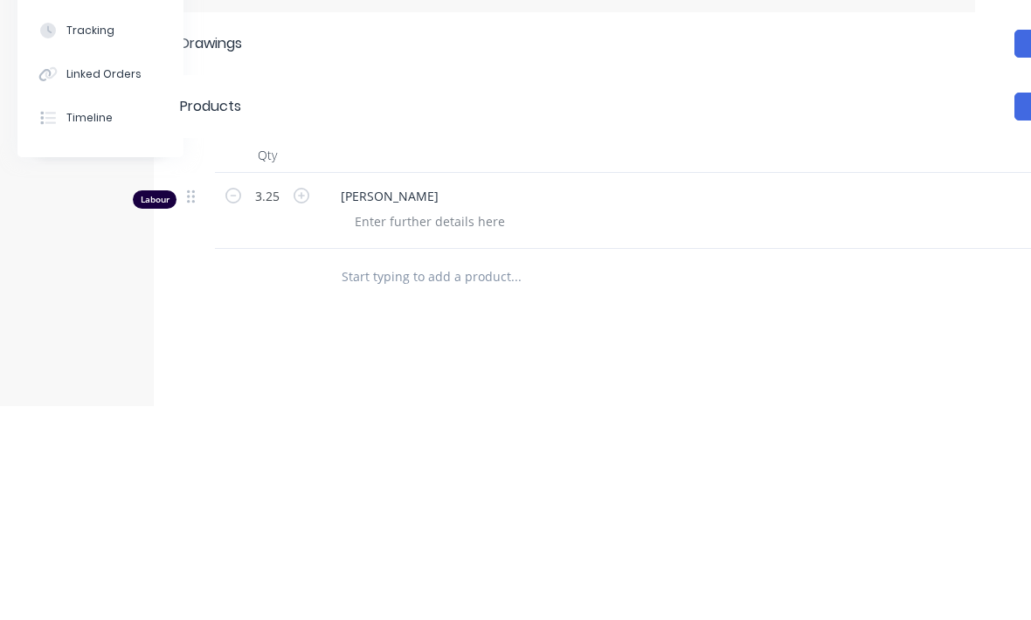
click at [359, 387] on div "[PERSON_NAME]" at bounding box center [669, 425] width 699 height 76
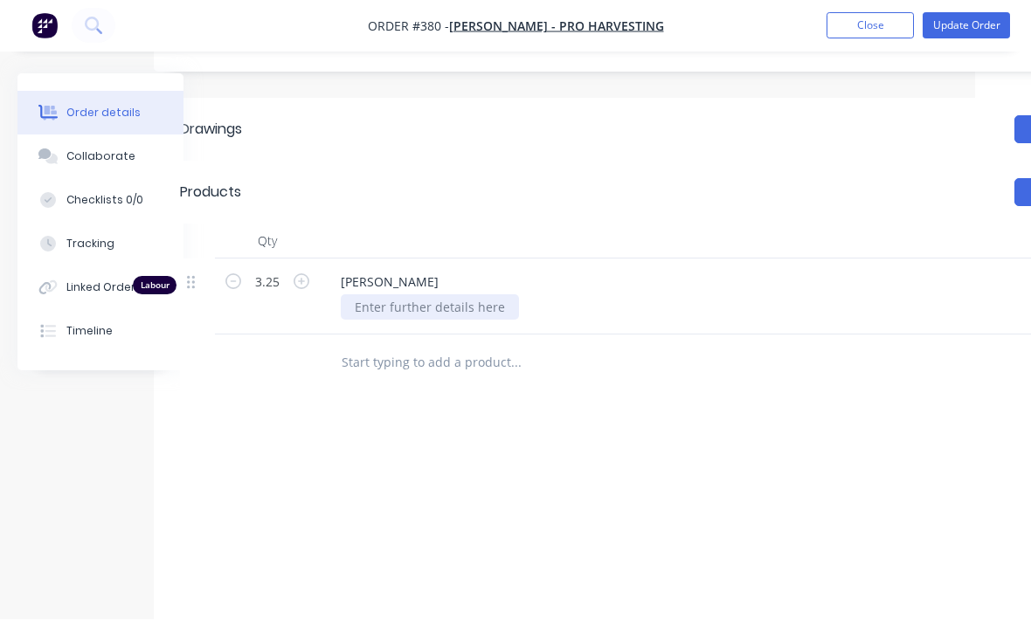
click at [409, 295] on div at bounding box center [430, 307] width 178 height 25
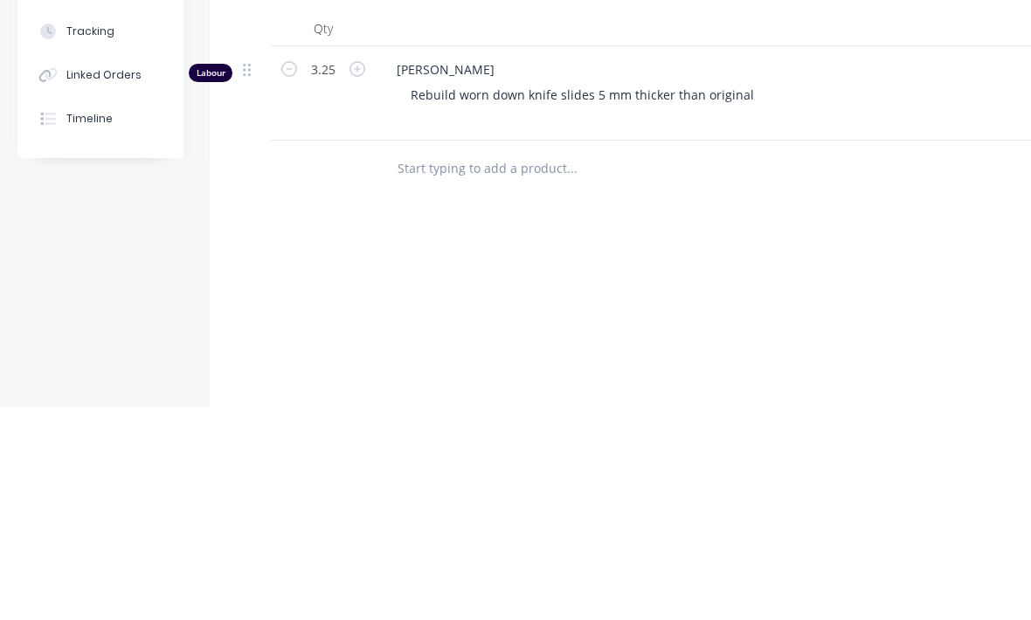
click at [712, 466] on div "Labour $325.00 Sub total $325.00 Margin $162.50 ( 50.00 %) Tax $32.50 Total $35…" at bounding box center [703, 567] width 935 height 203
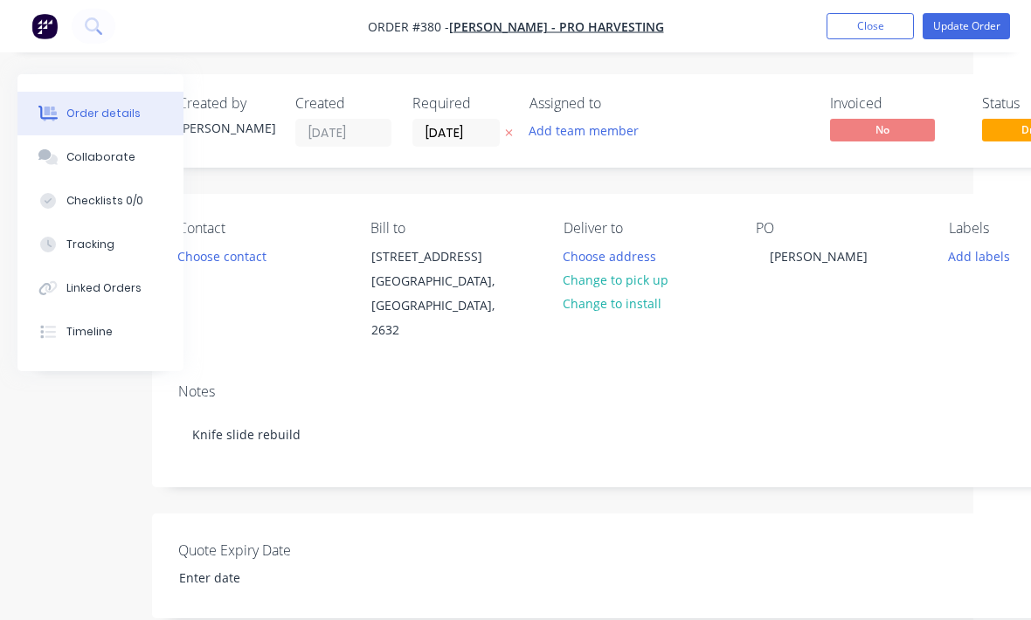
scroll to position [0, 59]
click at [967, 14] on button "Update Order" at bounding box center [965, 26] width 87 height 26
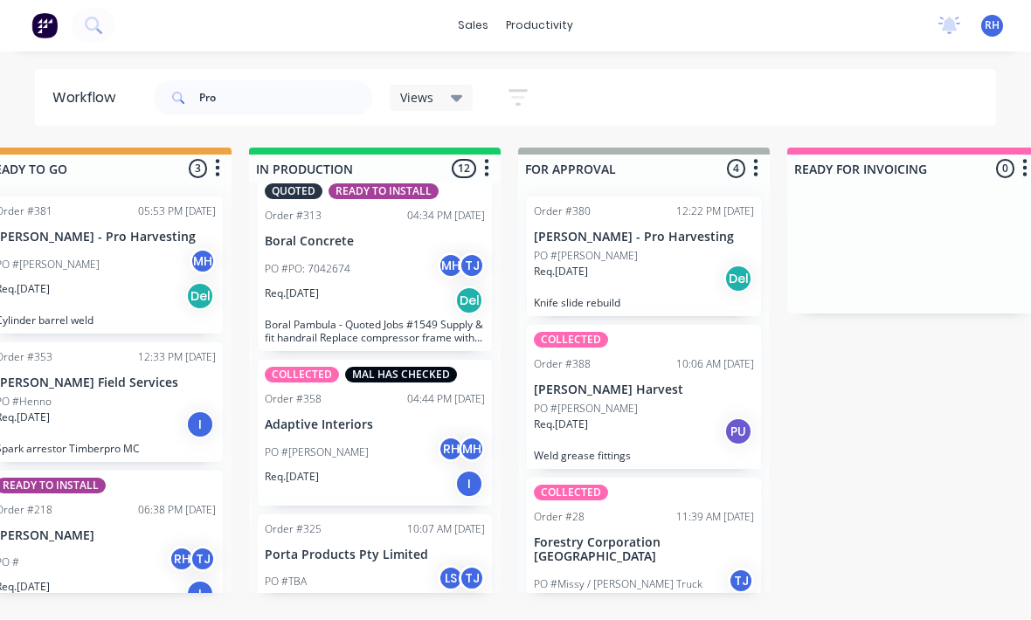
scroll to position [1558, 0]
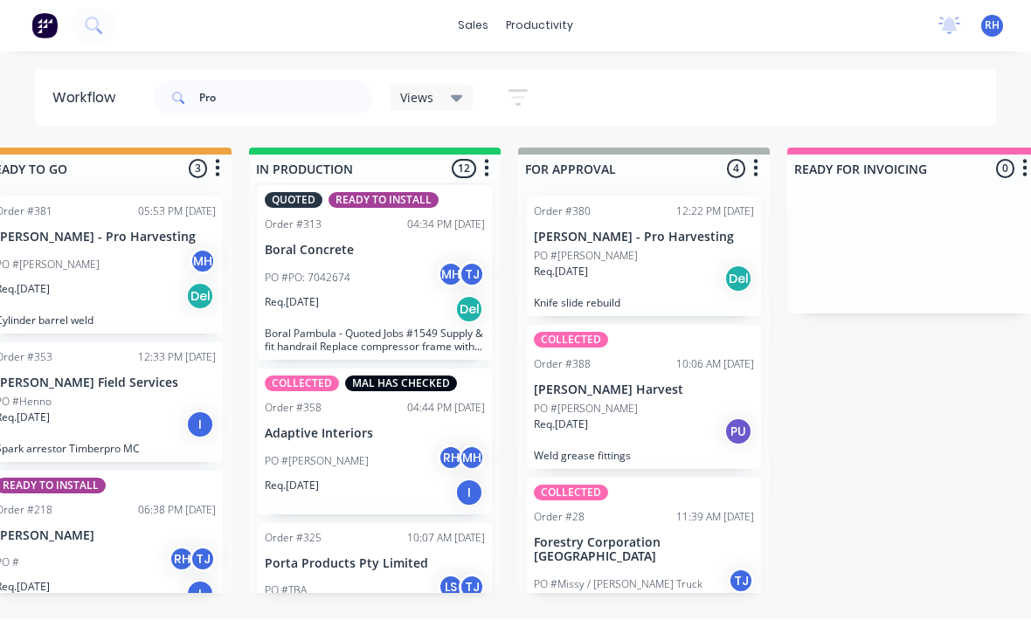
click at [867, 382] on div "QUOTES TO DO 0 Submitted 1 COLLECTED Order #387 10:05 AM [DATE] Porta Products …" at bounding box center [578, 372] width 2913 height 446
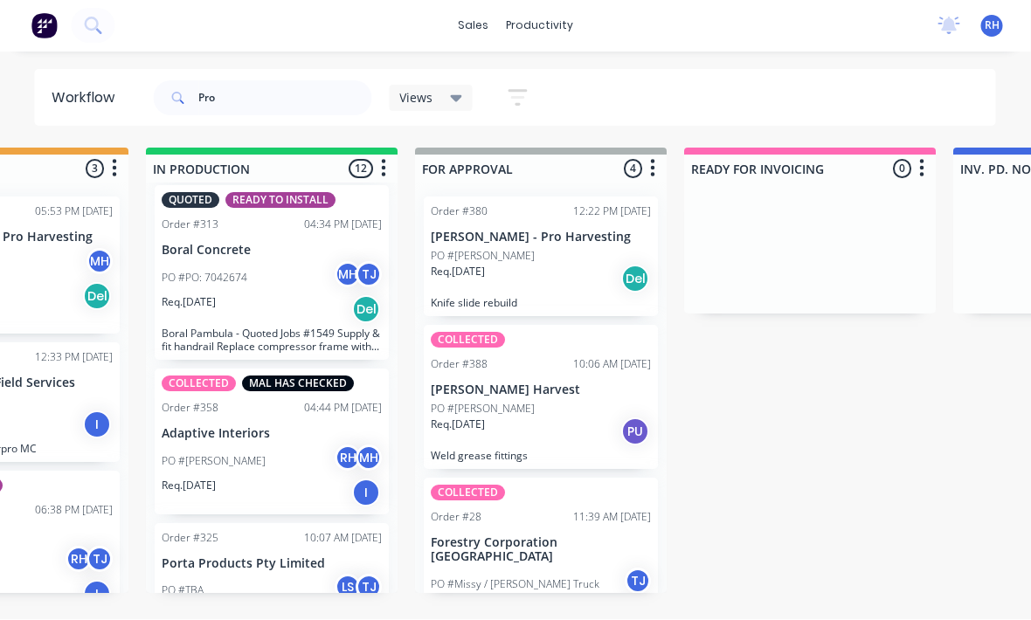
scroll to position [31, 967]
